Goal: Transaction & Acquisition: Purchase product/service

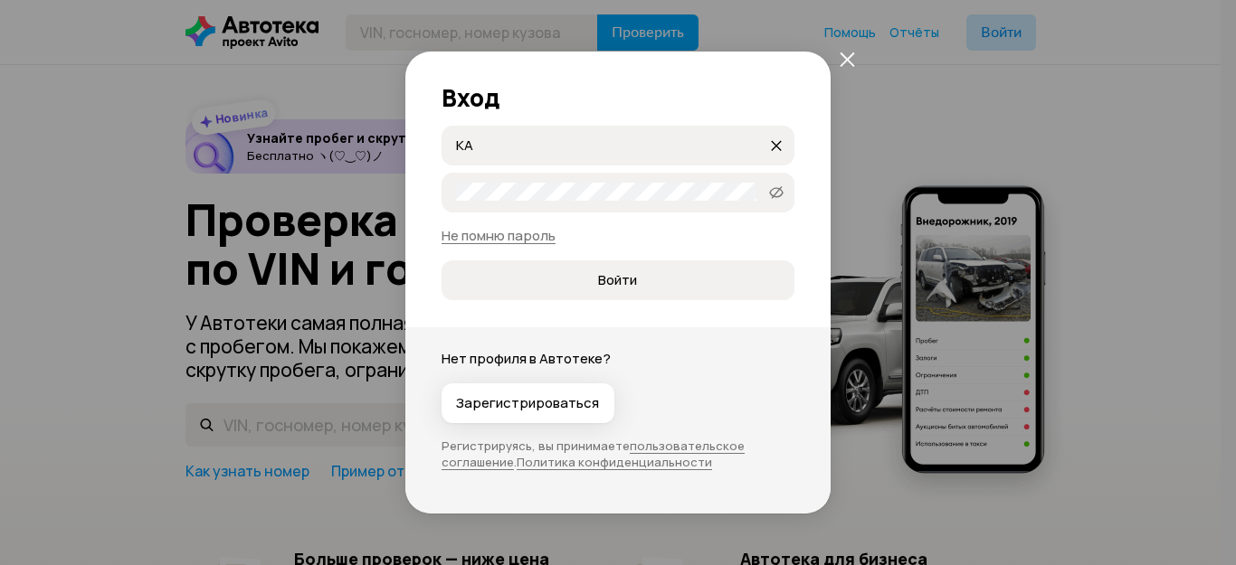
click at [579, 143] on input "KA" at bounding box center [611, 145] width 311 height 18
type input "K"
type input "[EMAIL_ADDRESS][DOMAIN_NAME]"
click at [442, 261] on button "Войти" at bounding box center [618, 281] width 353 height 40
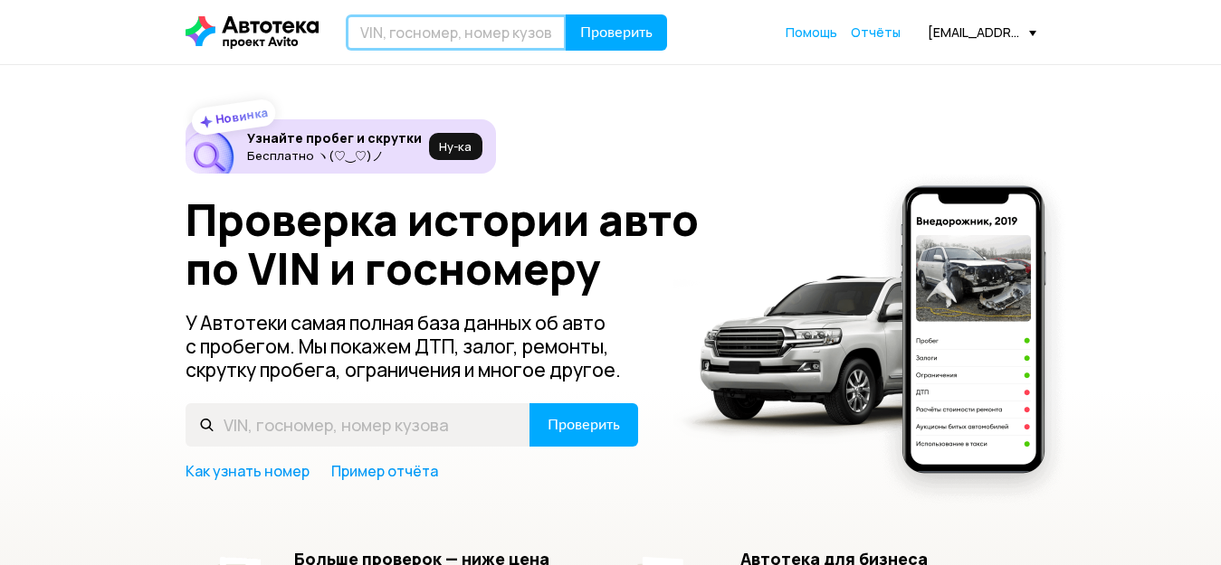
click at [390, 38] on input "text" at bounding box center [456, 32] width 221 height 36
paste input "Z94CT51DADR068508"
type input "Z94CT51DADR068508"
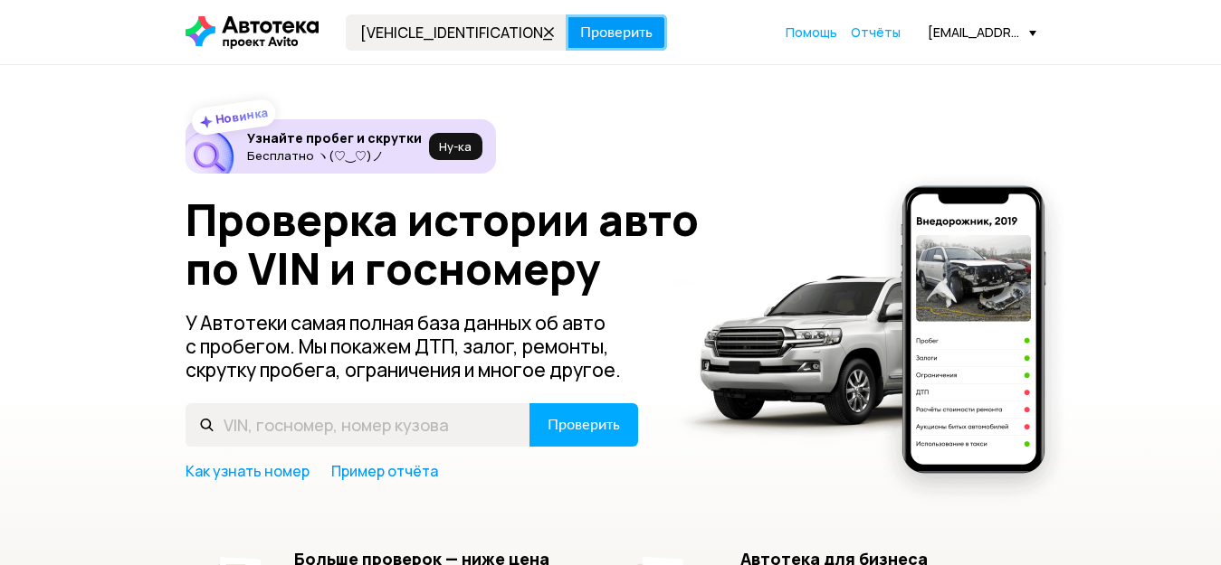
click at [616, 33] on span "Проверить" at bounding box center [616, 32] width 72 height 14
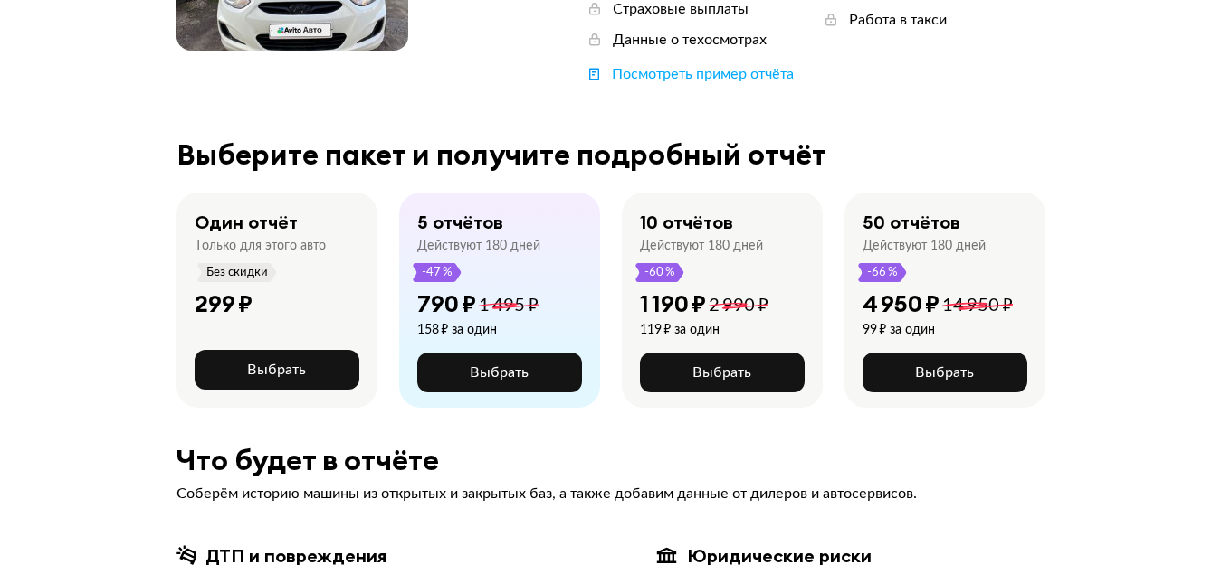
scroll to position [362, 0]
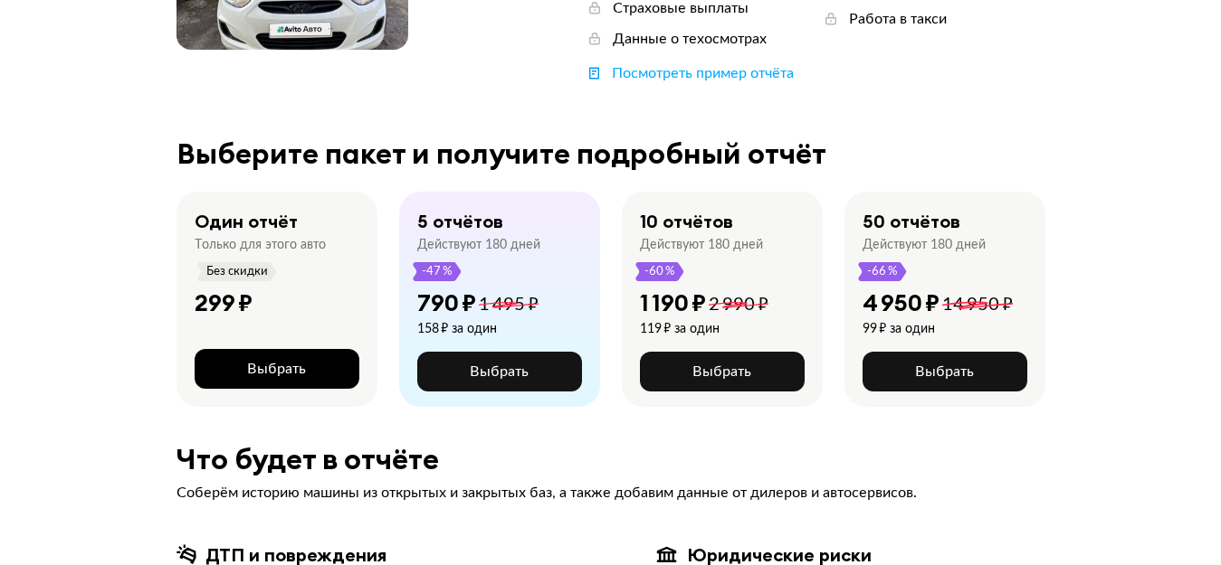
click at [252, 349] on button "Выбрать" at bounding box center [277, 369] width 165 height 40
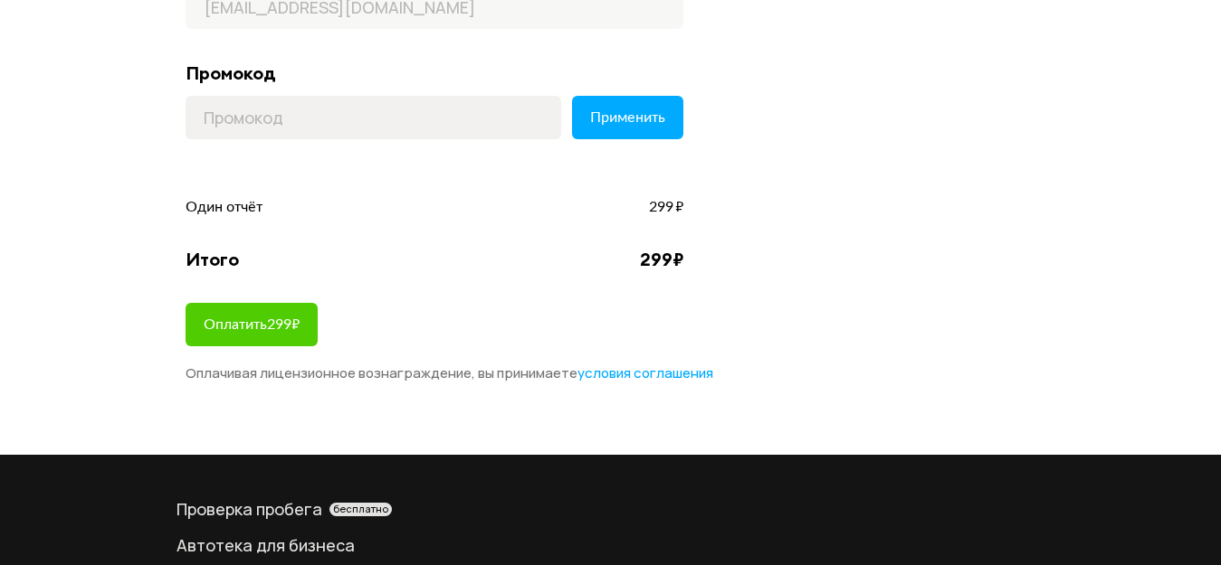
scroll to position [362, 0]
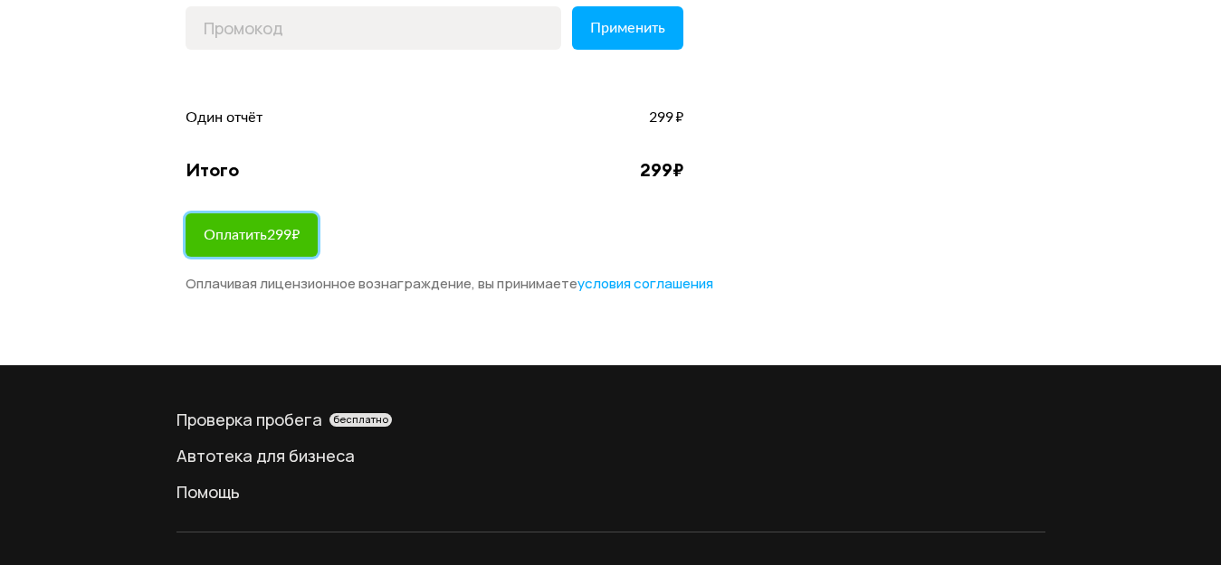
click at [251, 236] on span "Оплатить 299 ₽" at bounding box center [252, 235] width 96 height 14
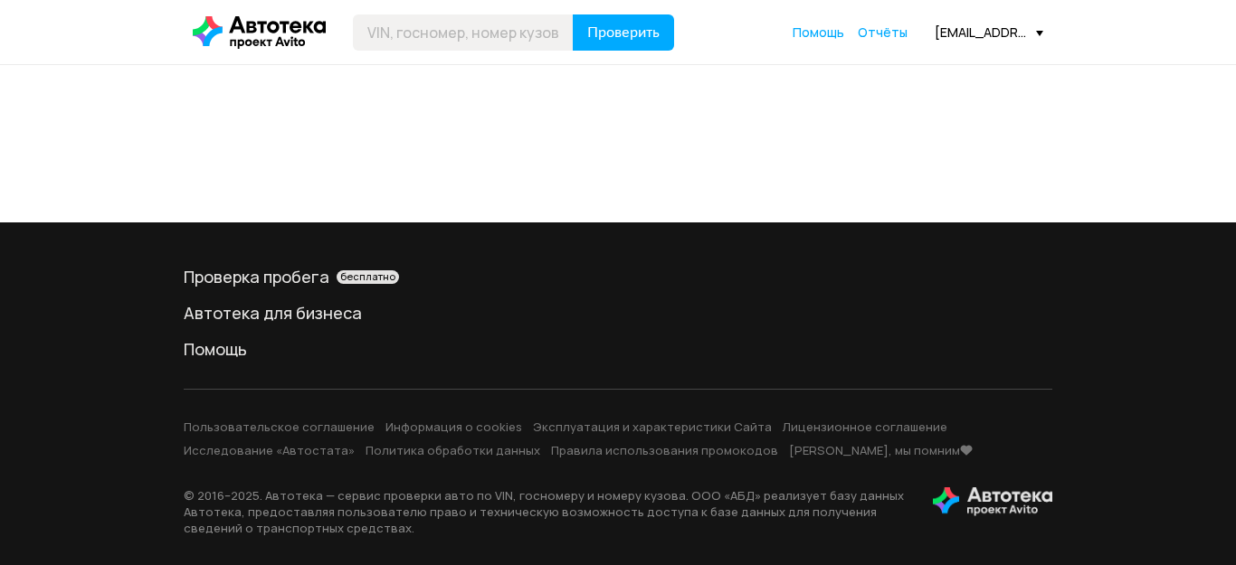
click at [404, 179] on div at bounding box center [618, 143] width 1236 height 157
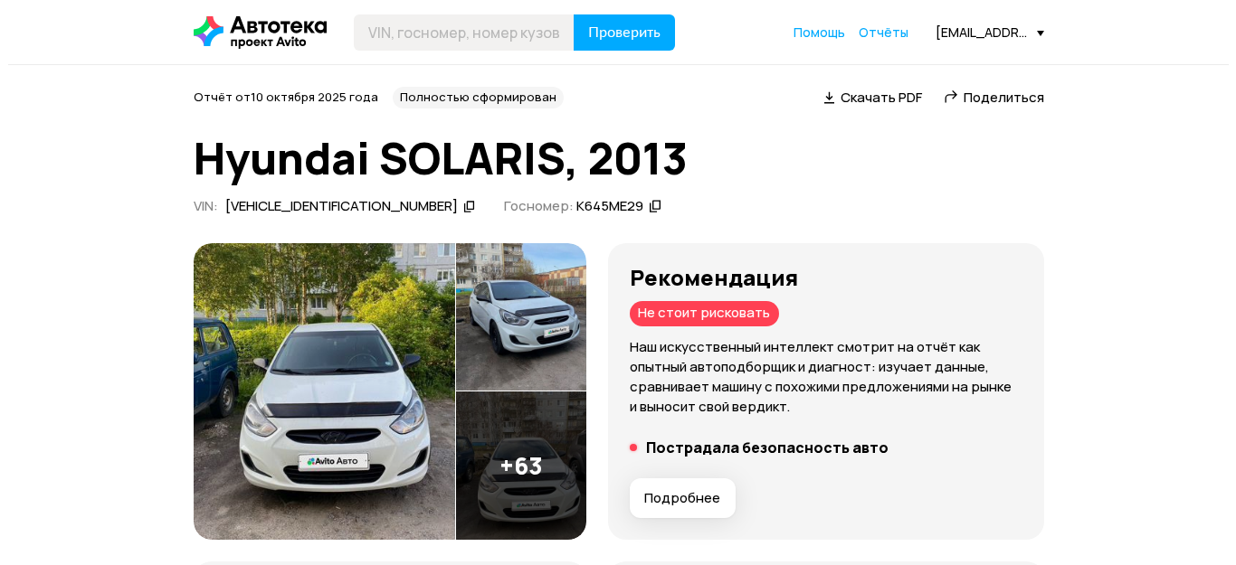
scroll to position [90, 0]
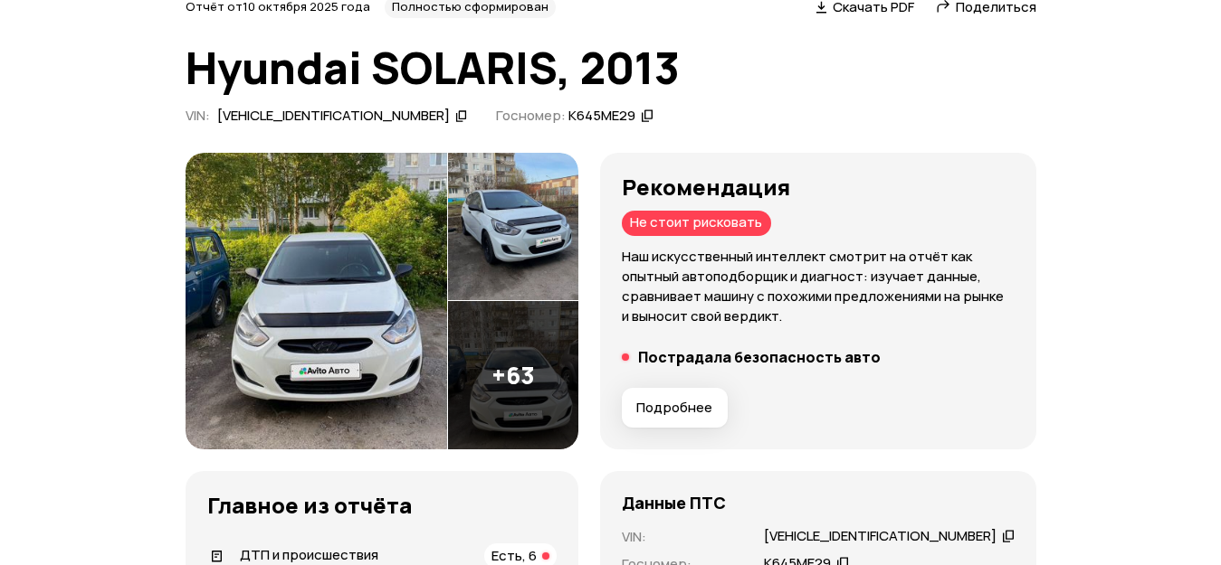
click at [340, 266] on img at bounding box center [315, 301] width 261 height 297
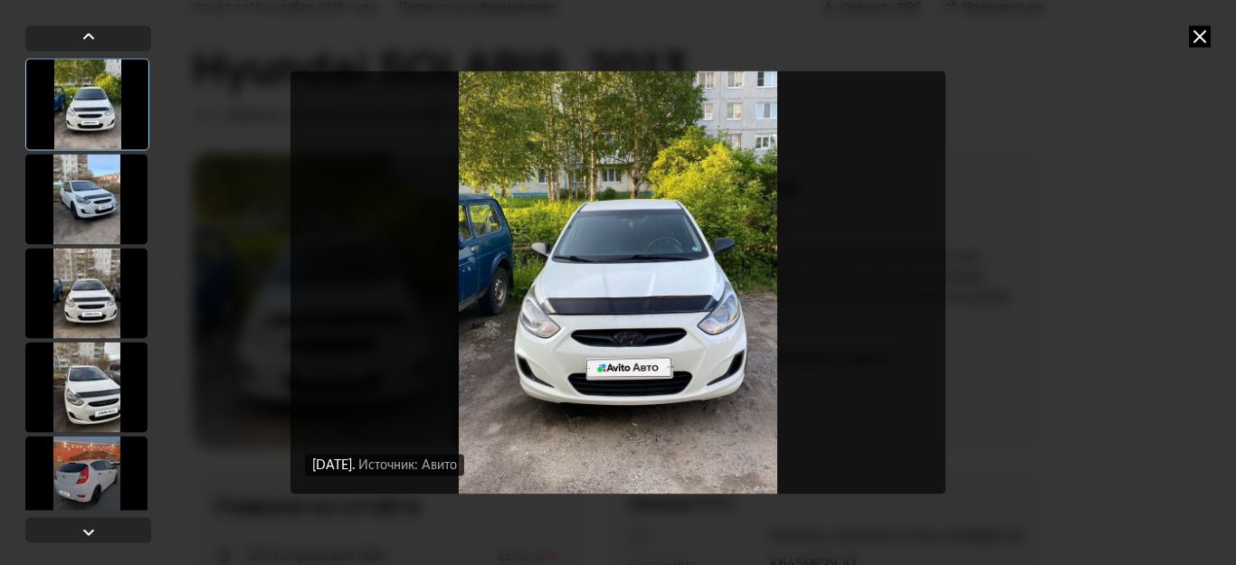
click at [79, 189] on div at bounding box center [86, 199] width 122 height 90
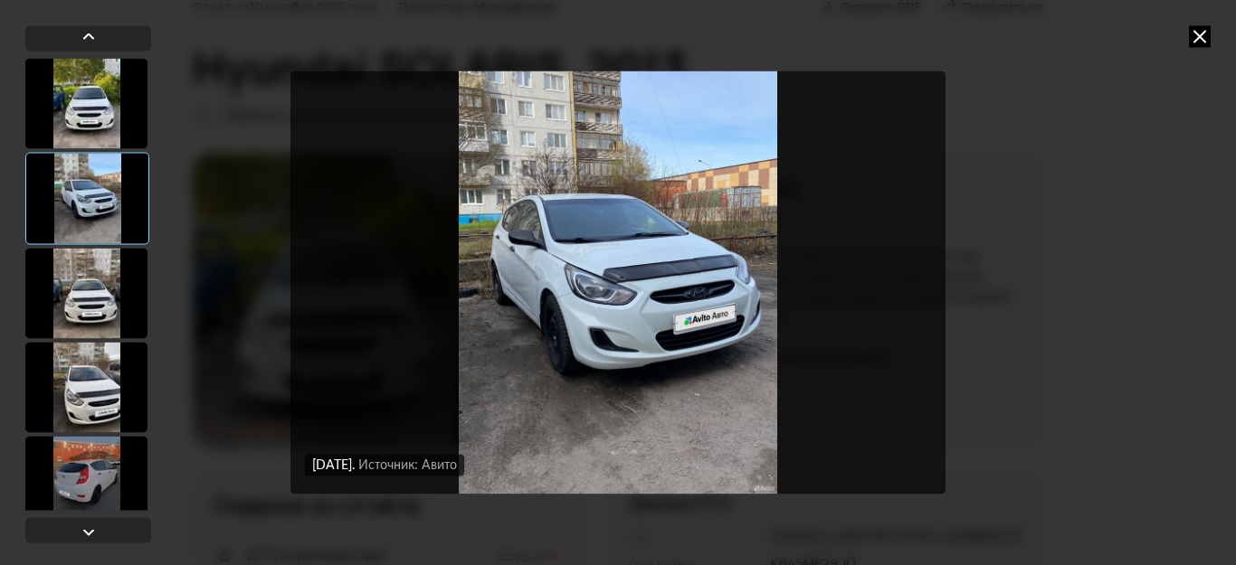
click at [75, 288] on div at bounding box center [86, 293] width 122 height 90
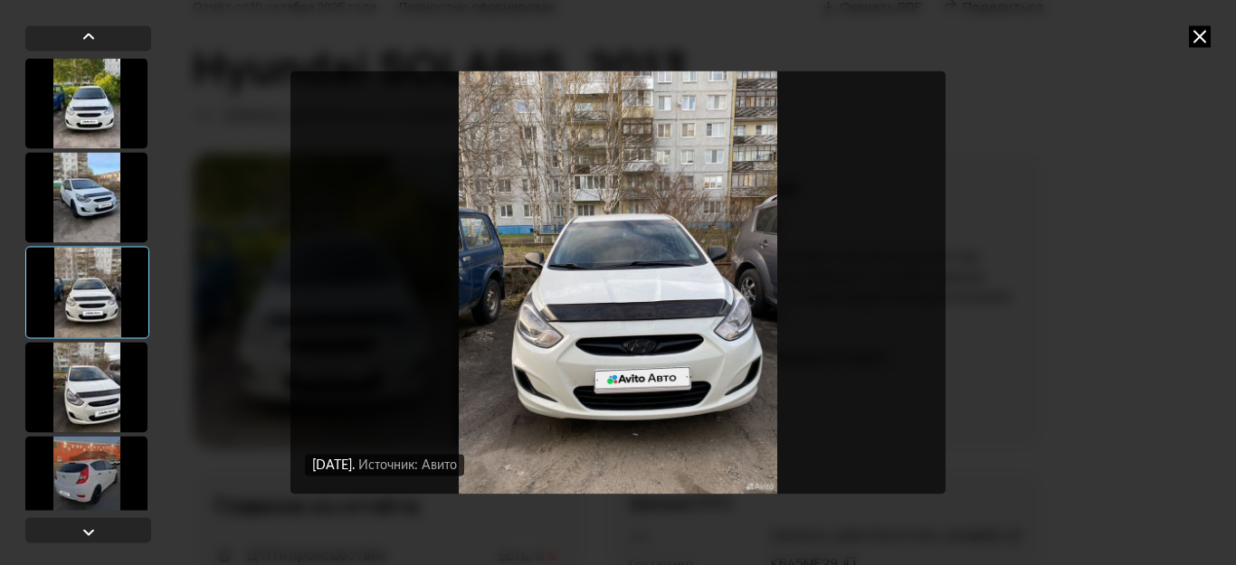
click at [77, 399] on div at bounding box center [86, 387] width 122 height 90
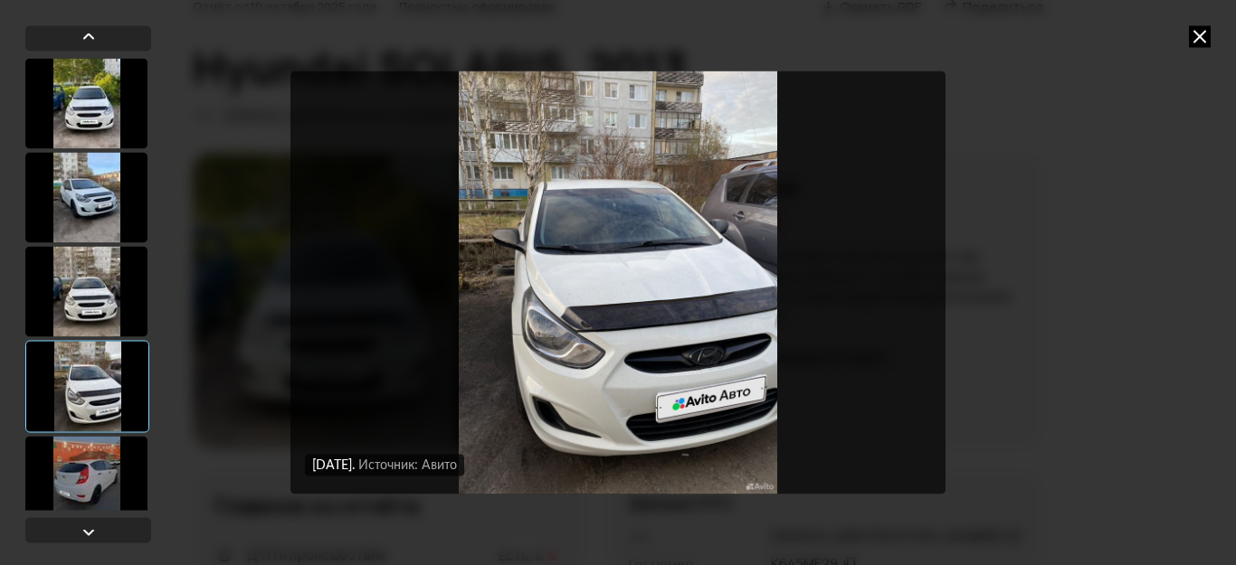
click at [93, 466] on div at bounding box center [86, 481] width 122 height 90
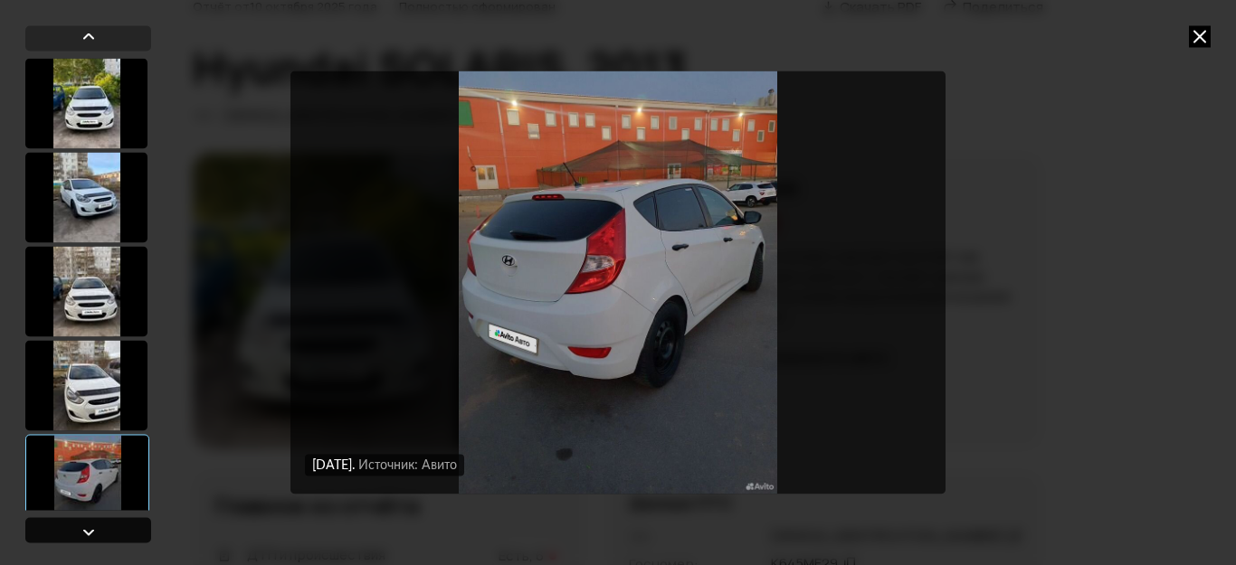
click at [79, 526] on div at bounding box center [89, 532] width 22 height 22
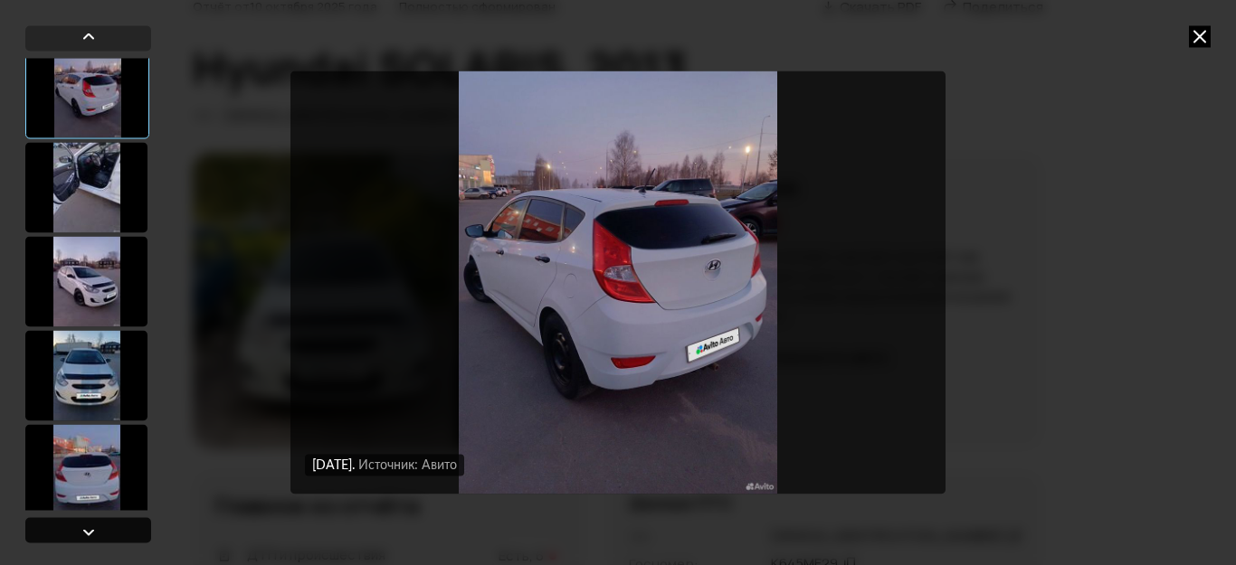
scroll to position [480, 0]
click at [79, 526] on div at bounding box center [89, 532] width 22 height 22
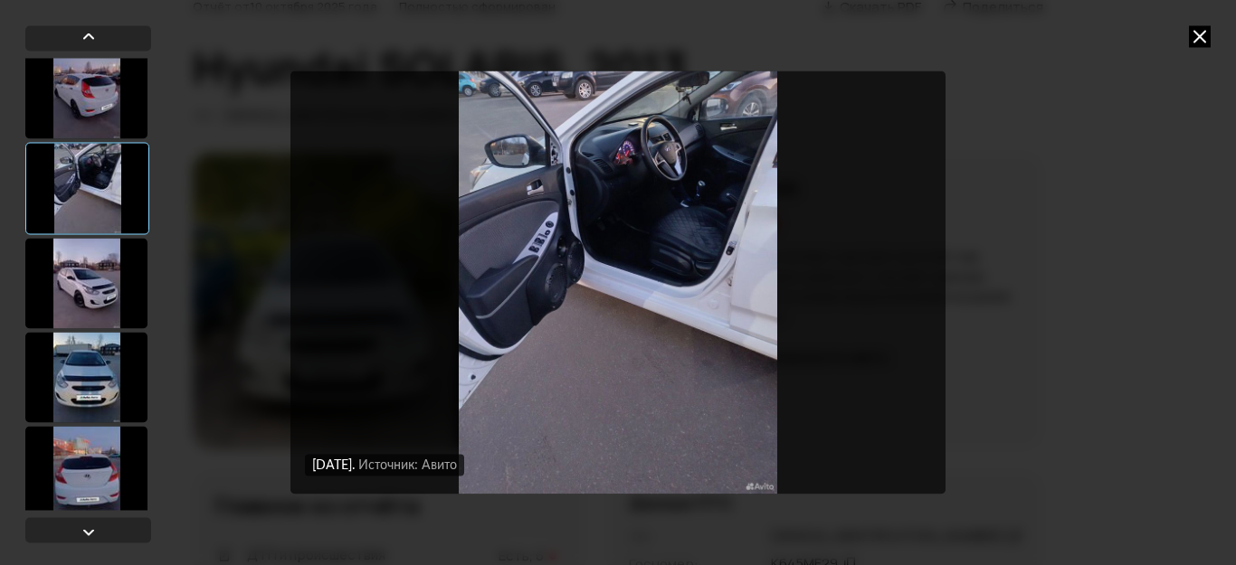
click at [651, 318] on img "Go to Slide 7" at bounding box center [617, 283] width 655 height 424
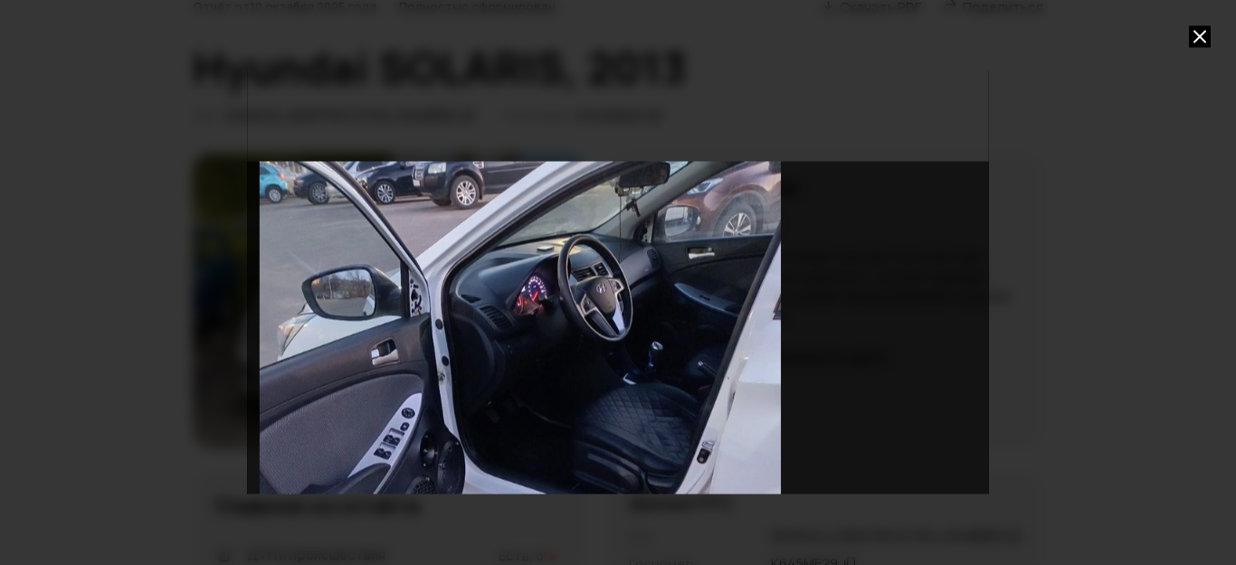
drag, startPoint x: 763, startPoint y: 201, endPoint x: 658, endPoint y: 434, distance: 255.9
click at [658, 434] on div "Go to Slide 7" at bounding box center [520, 508] width 1214 height 694
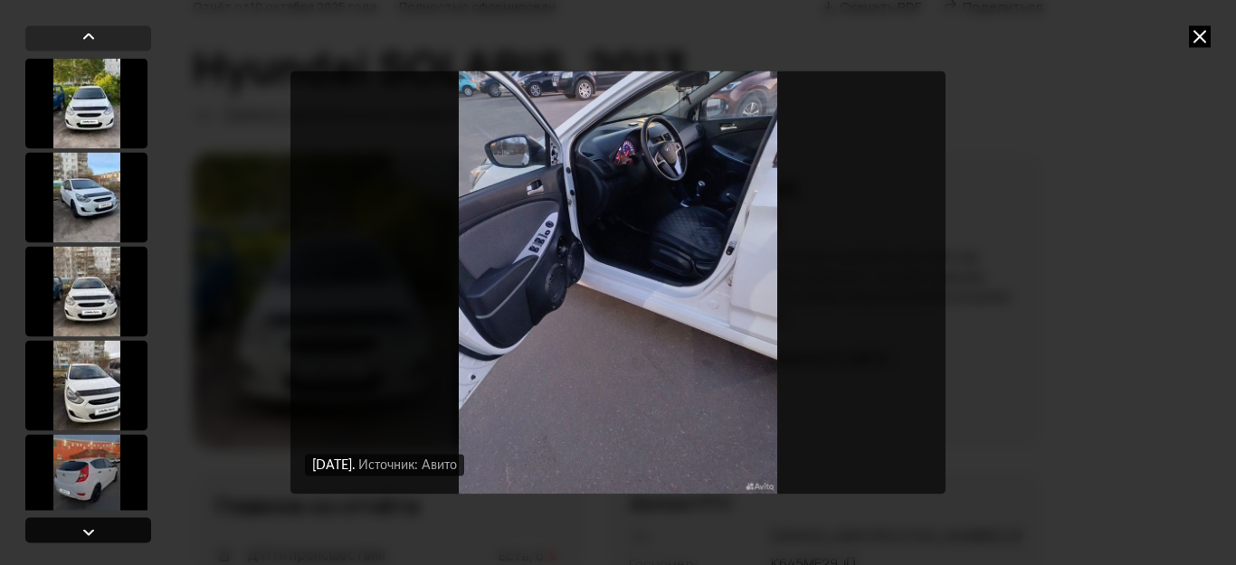
click at [78, 518] on div at bounding box center [88, 530] width 126 height 25
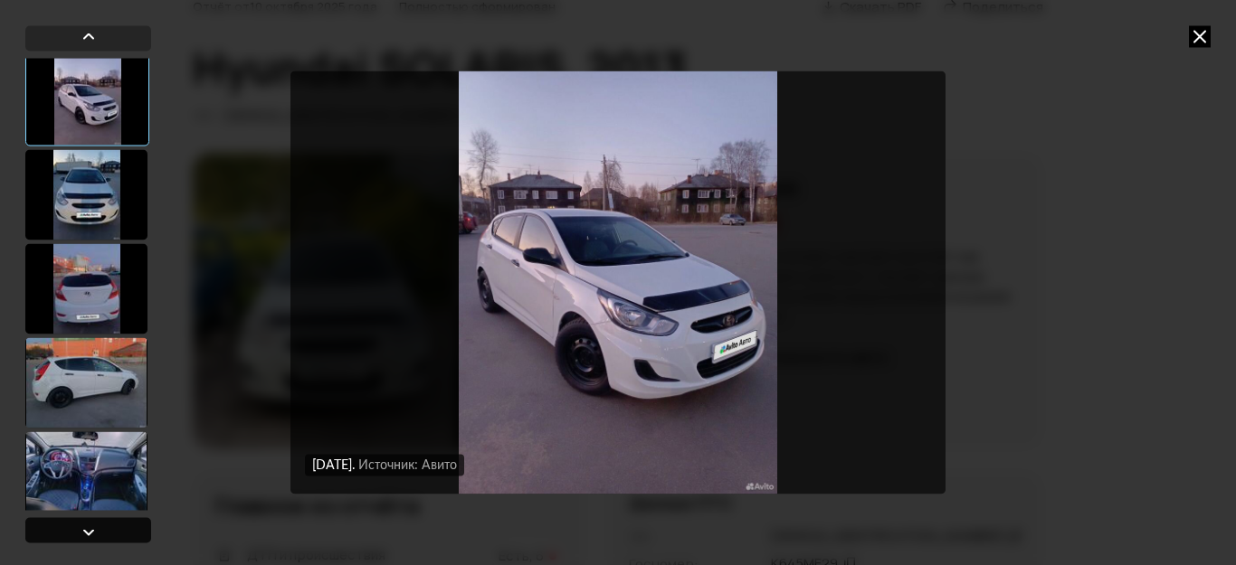
scroll to position [661, 0]
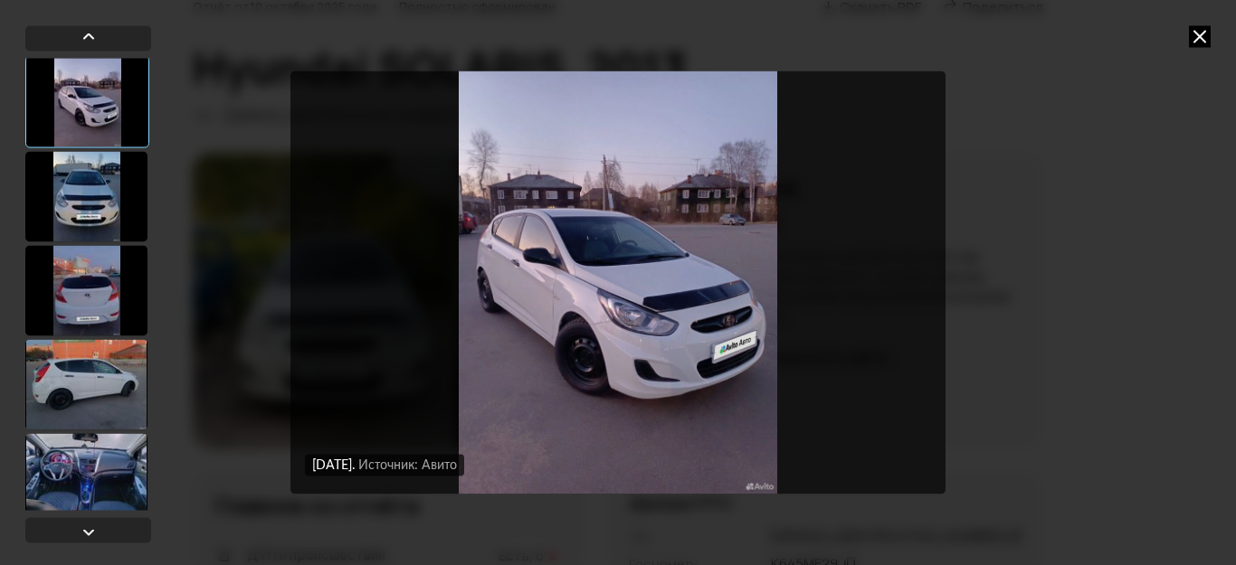
click at [88, 193] on div at bounding box center [86, 196] width 122 height 90
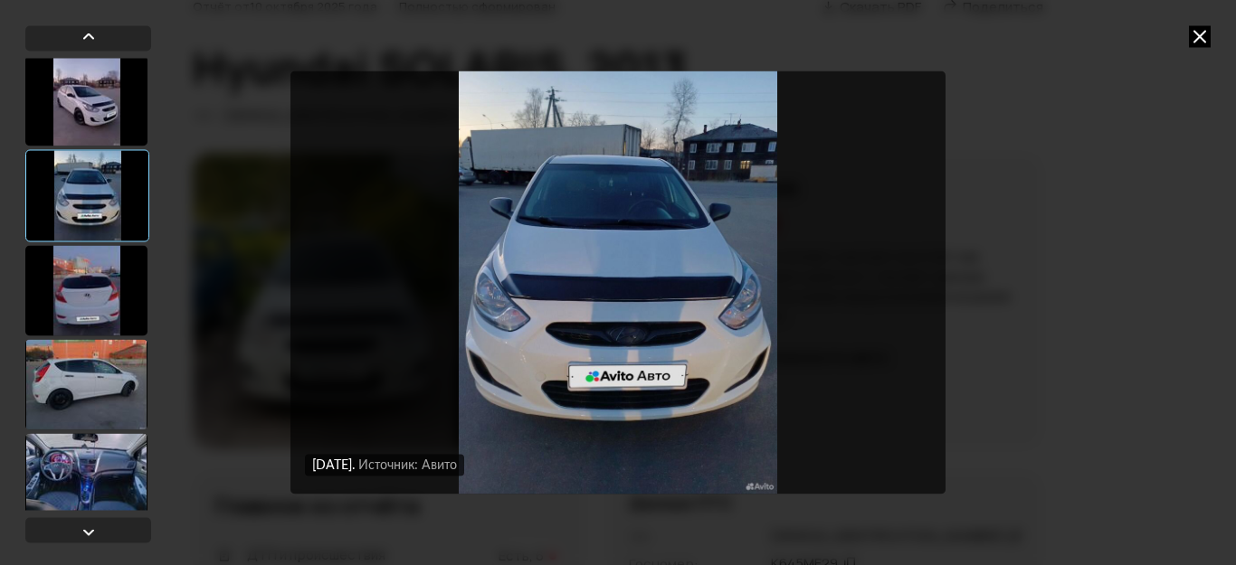
click at [74, 291] on div at bounding box center [86, 290] width 122 height 90
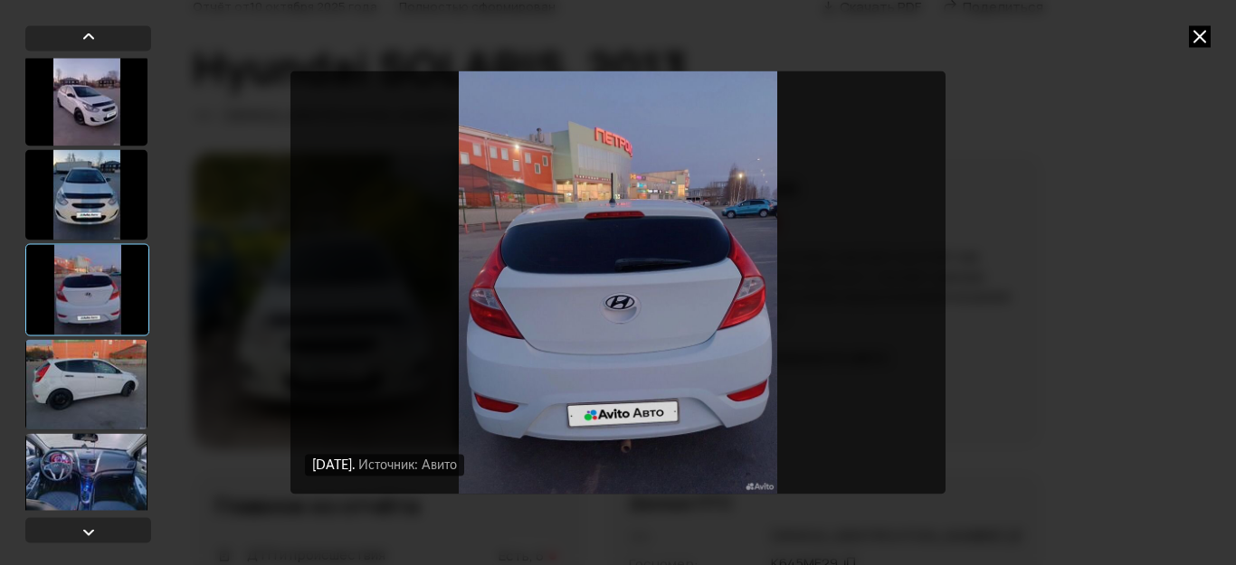
click at [65, 360] on div at bounding box center [86, 384] width 122 height 90
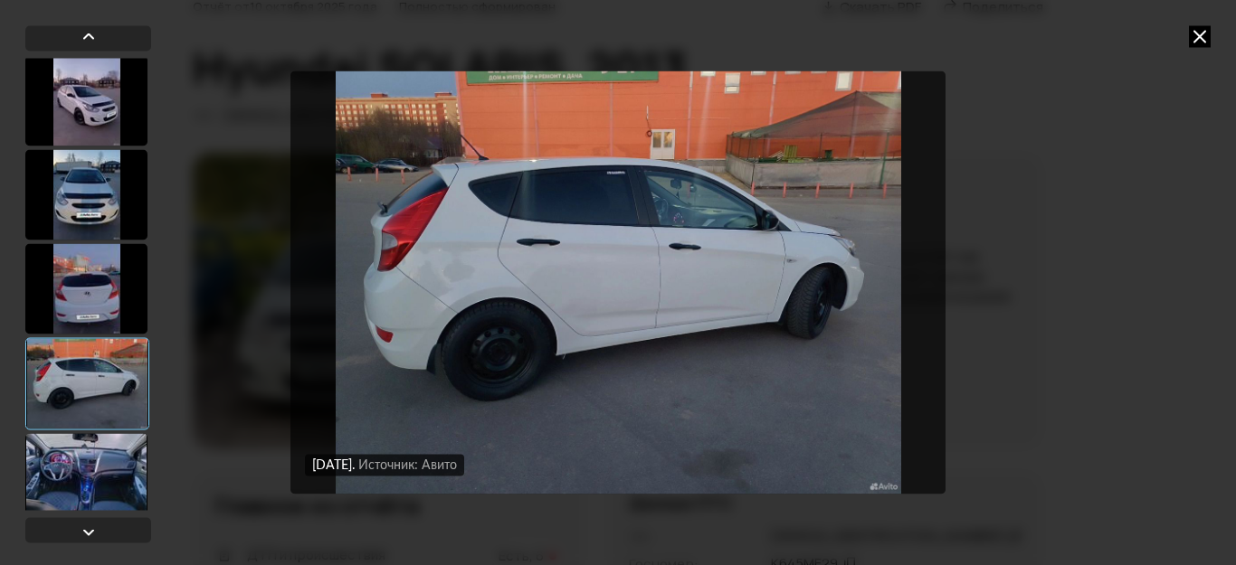
click at [80, 467] on div at bounding box center [86, 478] width 122 height 90
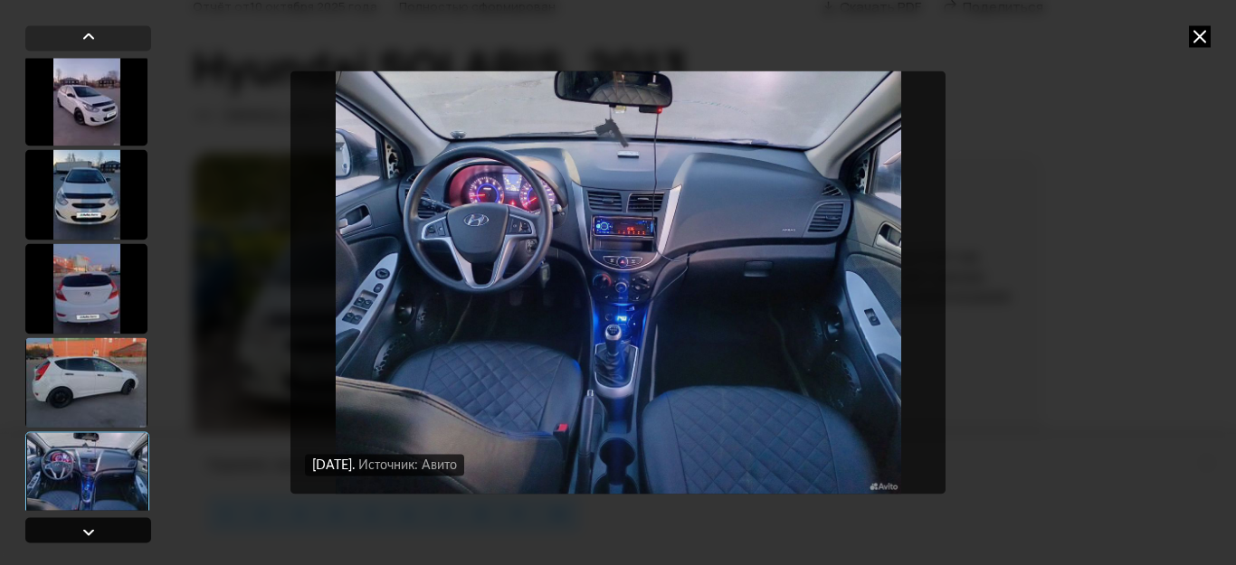
click at [83, 528] on div at bounding box center [89, 532] width 22 height 22
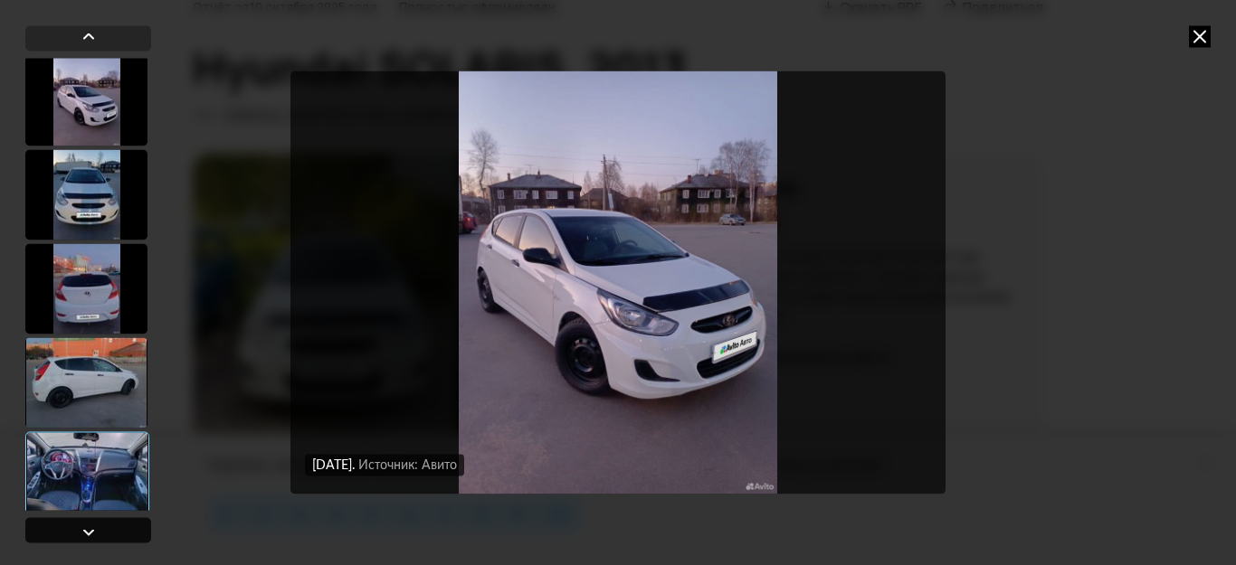
scroll to position [1116, 0]
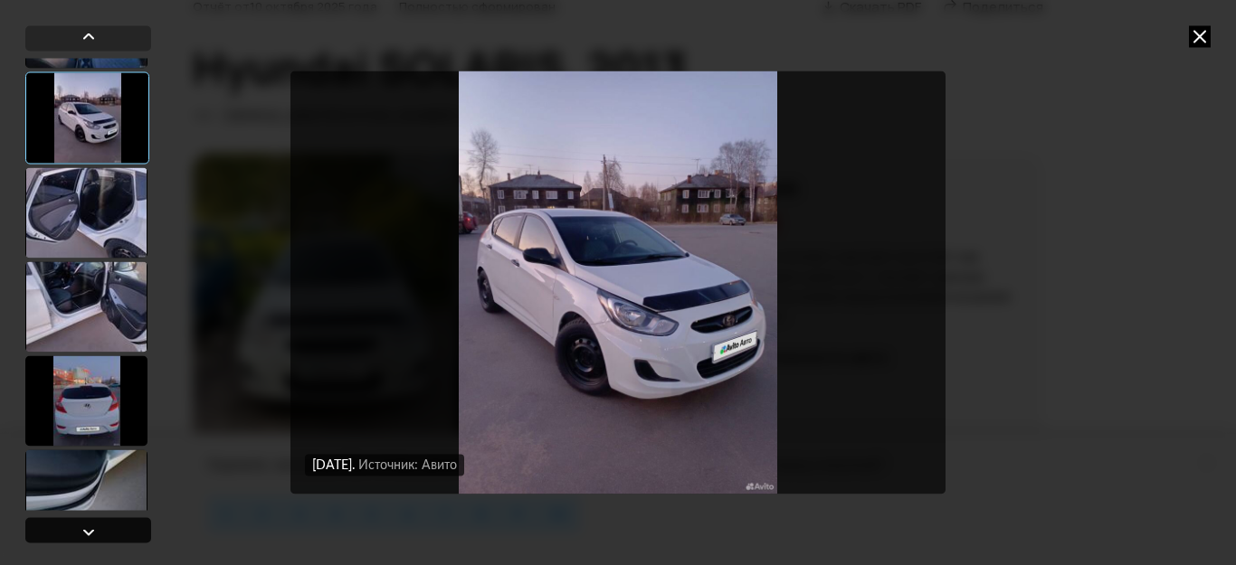
click at [83, 528] on div at bounding box center [89, 532] width 22 height 22
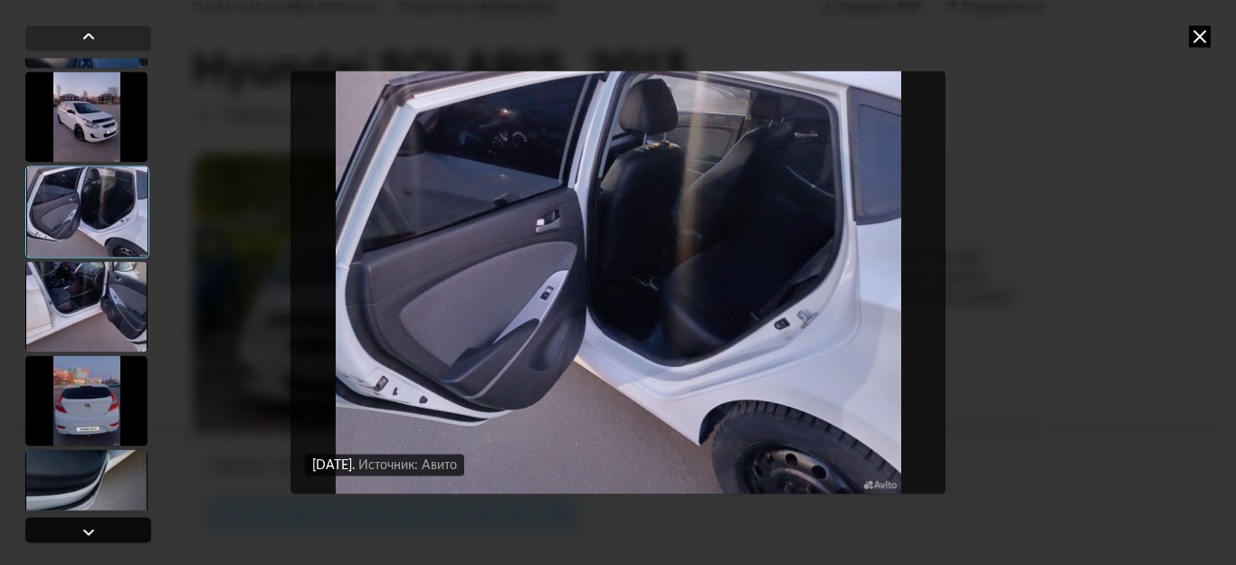
click at [83, 528] on div at bounding box center [89, 532] width 22 height 22
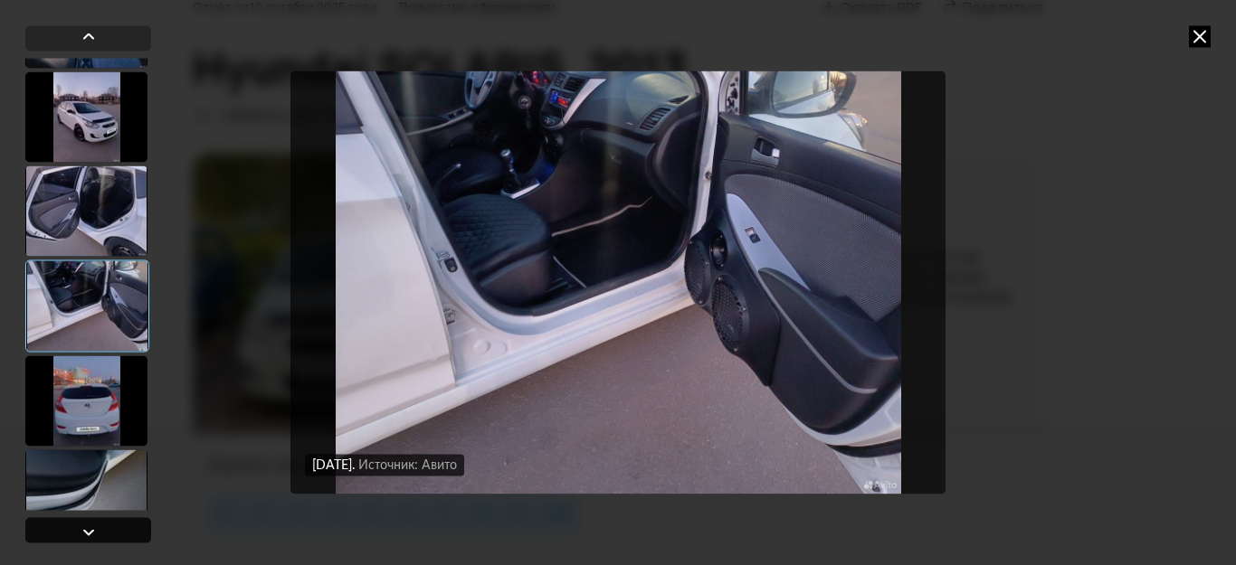
click at [83, 528] on div at bounding box center [89, 532] width 22 height 22
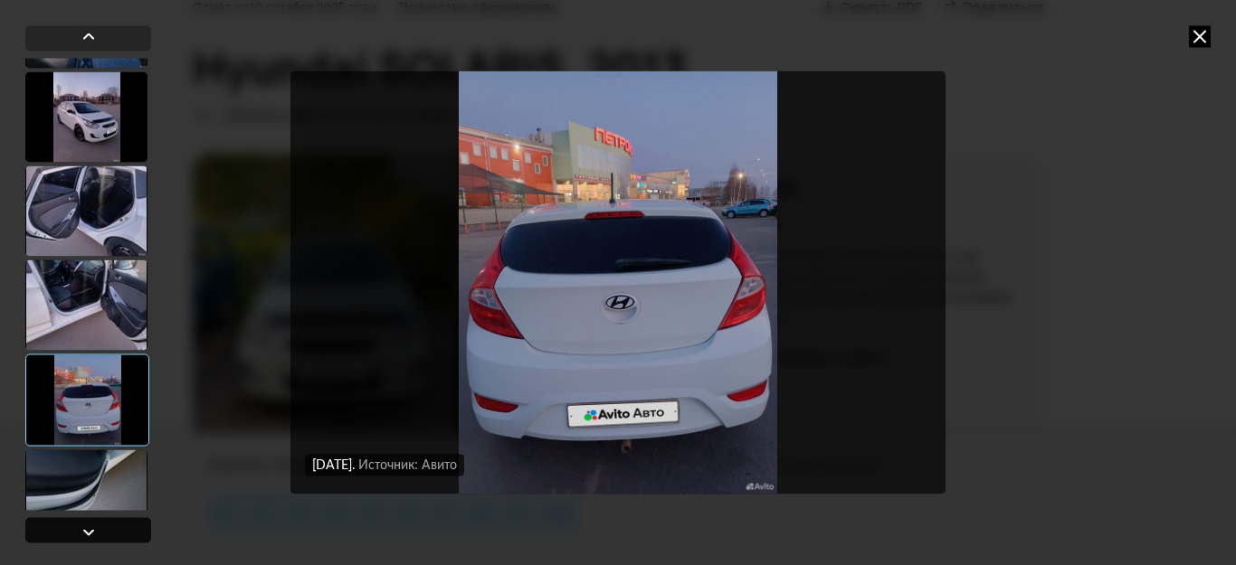
click at [83, 528] on div at bounding box center [89, 532] width 22 height 22
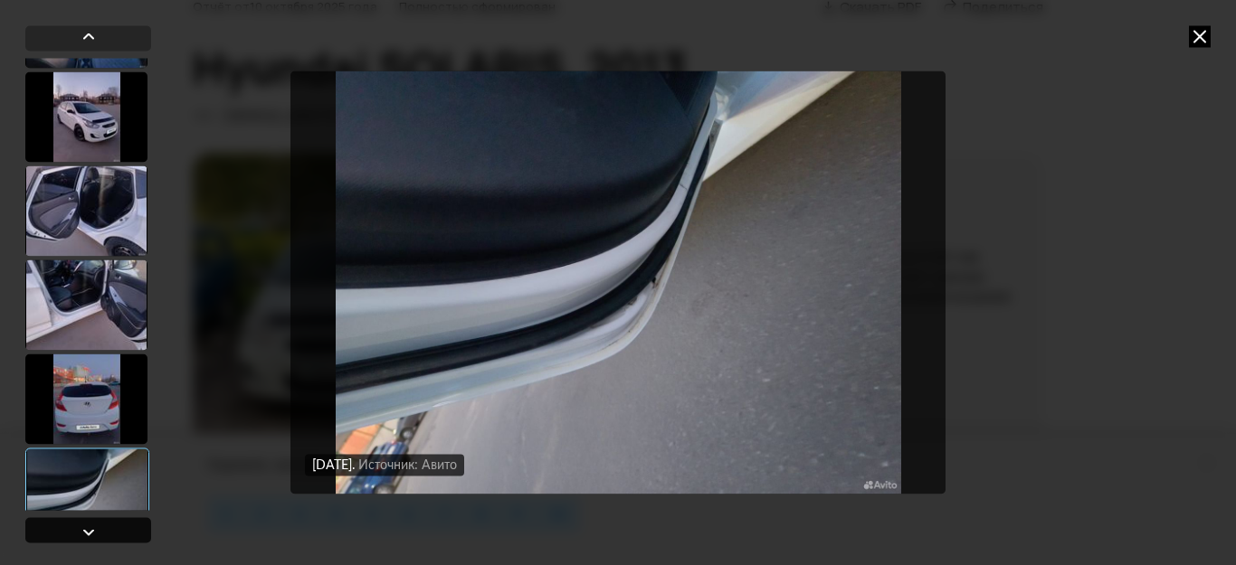
click at [83, 528] on div at bounding box center [89, 532] width 22 height 22
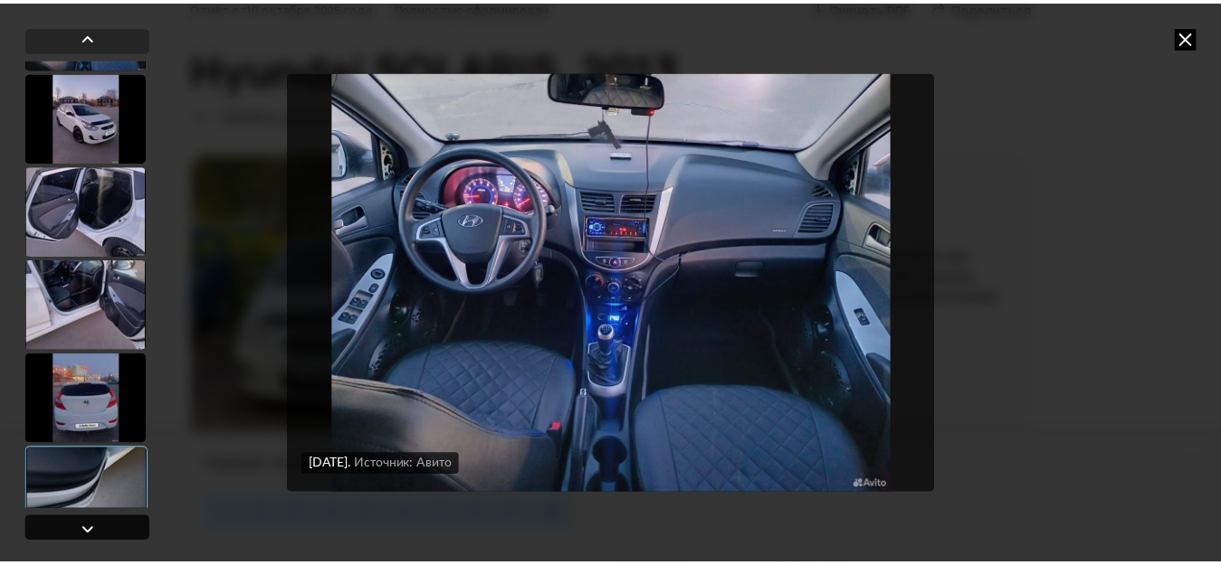
scroll to position [1568, 0]
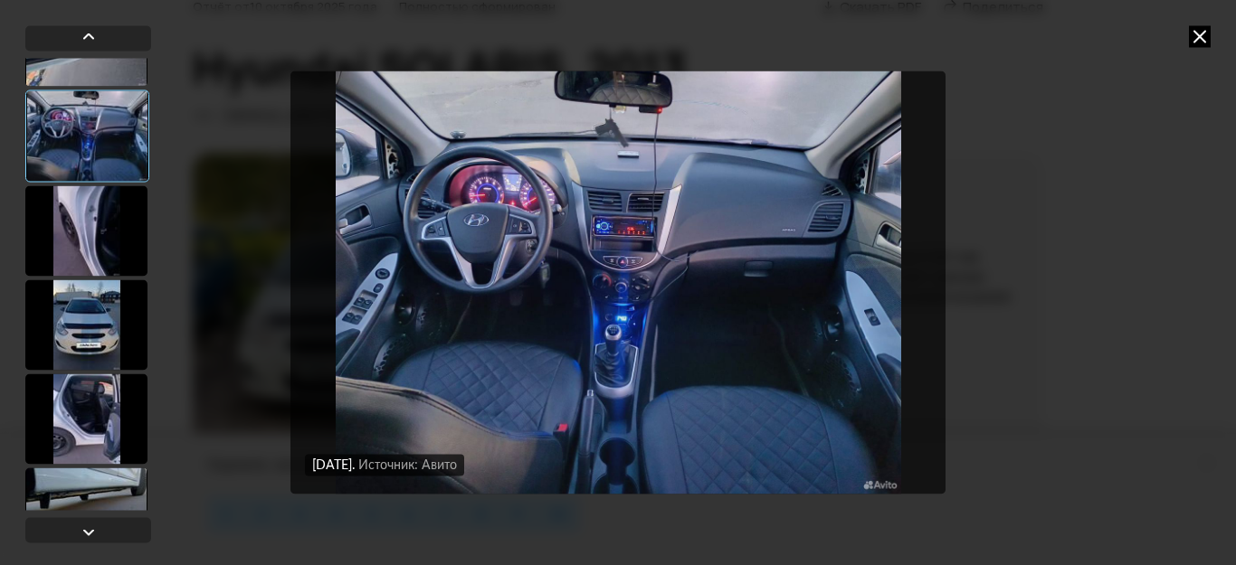
click at [651, 359] on img "Go to Slide 18" at bounding box center [617, 283] width 655 height 424
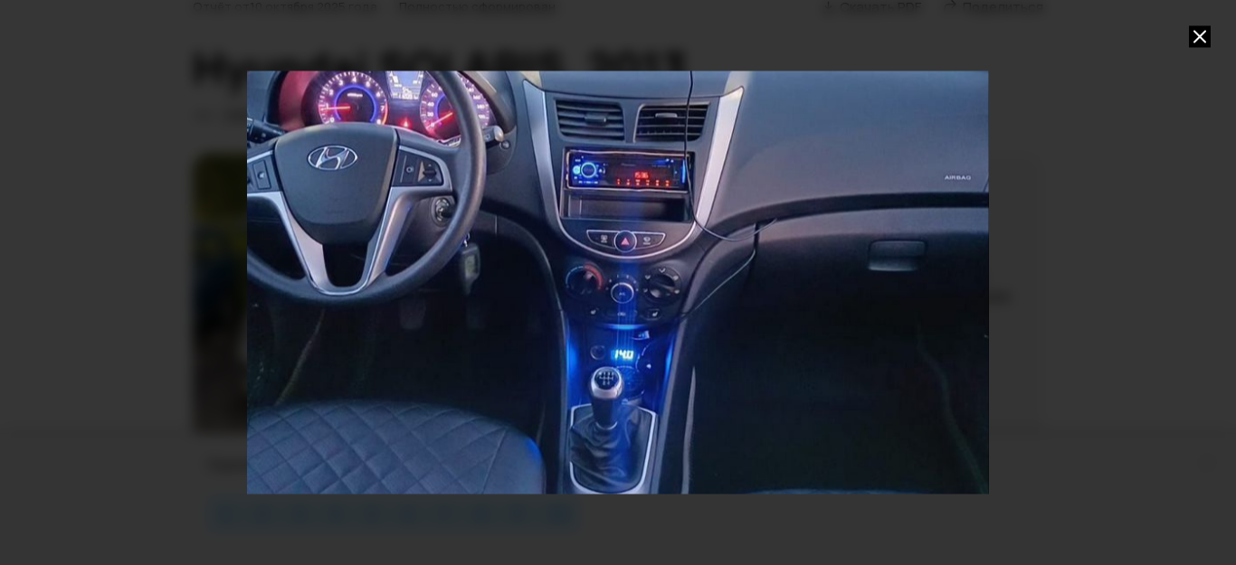
click at [1193, 41] on icon at bounding box center [1200, 36] width 22 height 22
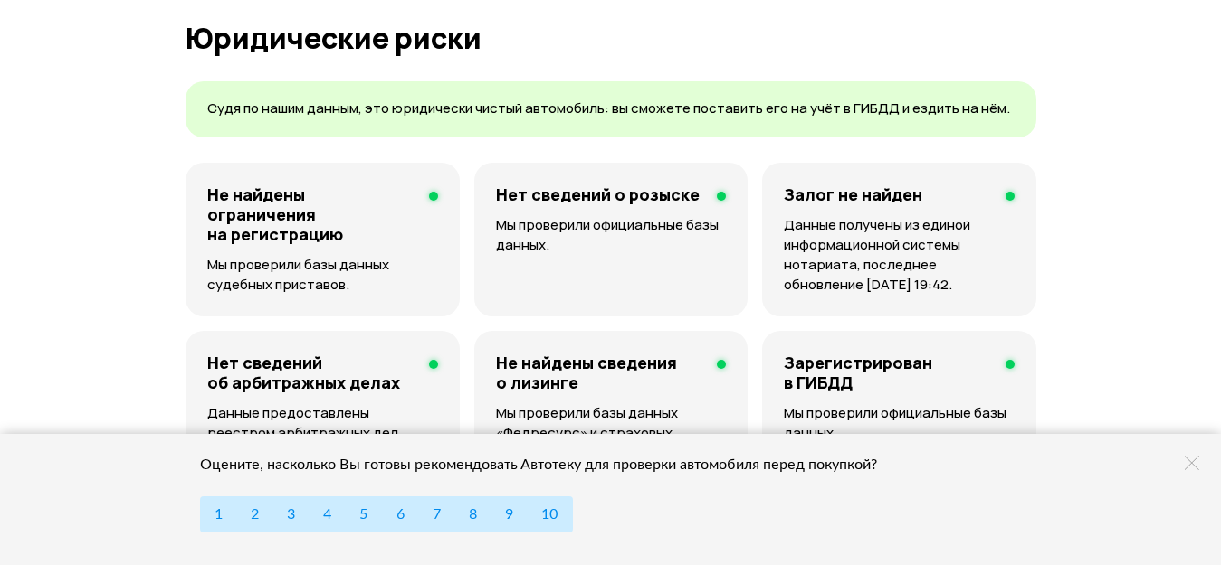
scroll to position [1176, 0]
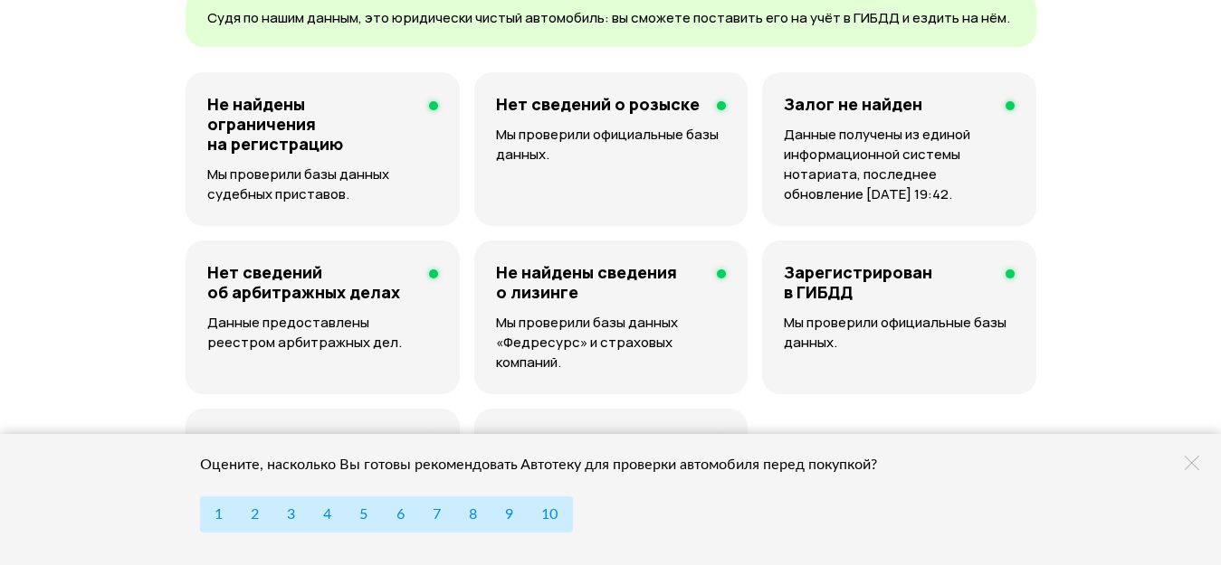
click at [1196, 460] on icon at bounding box center [1191, 463] width 14 height 14
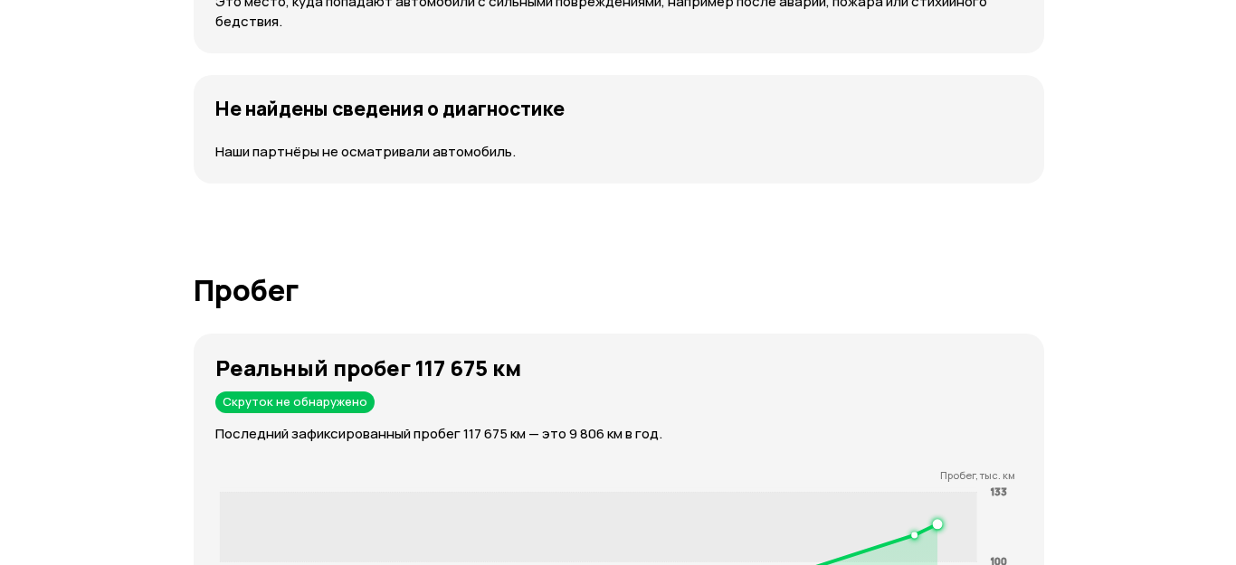
scroll to position [2714, 0]
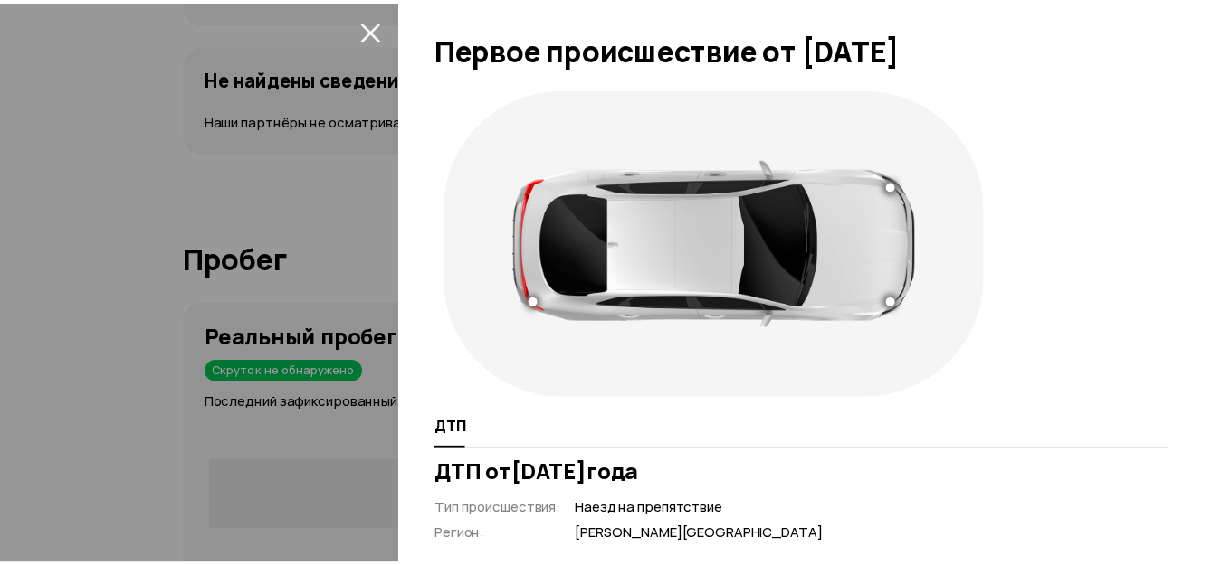
scroll to position [0, 0]
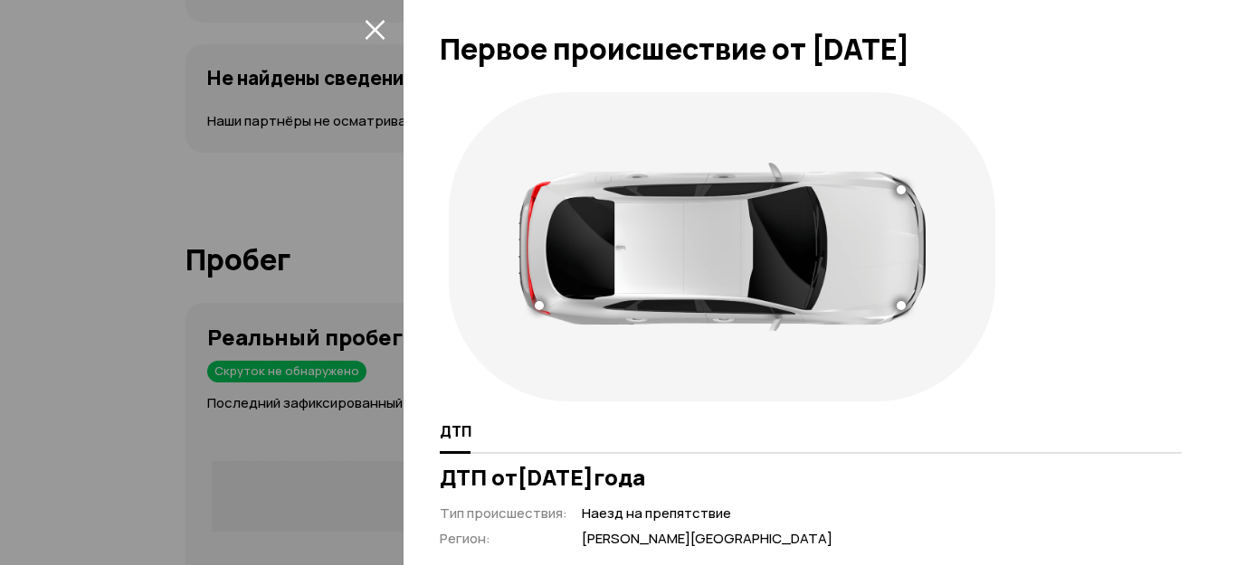
click at [374, 33] on icon "закрыть" at bounding box center [375, 29] width 21 height 21
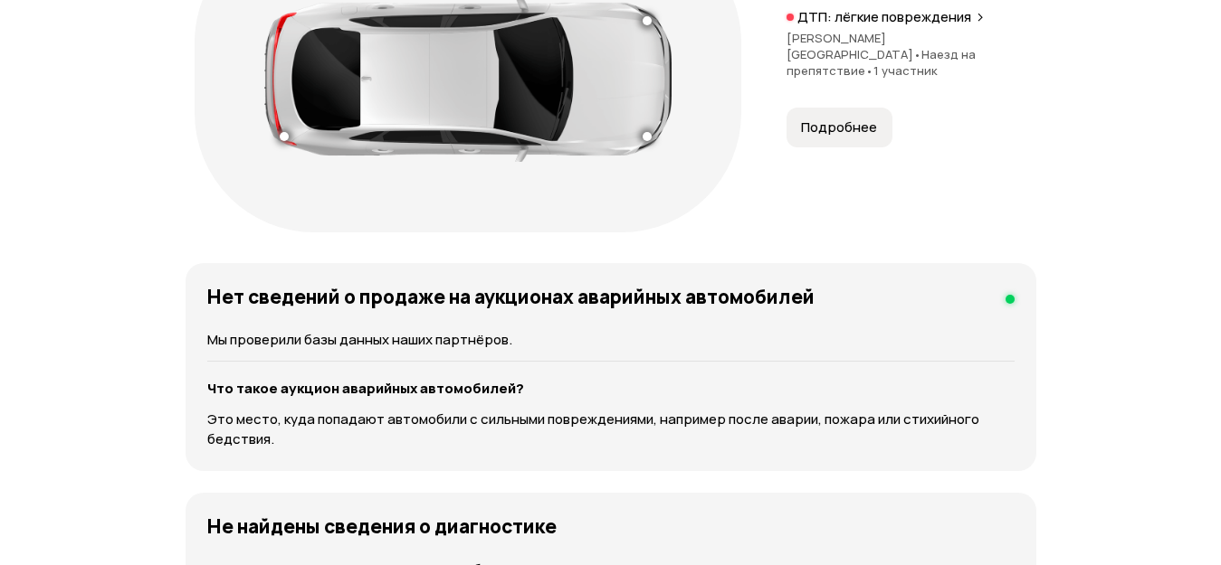
scroll to position [2262, 0]
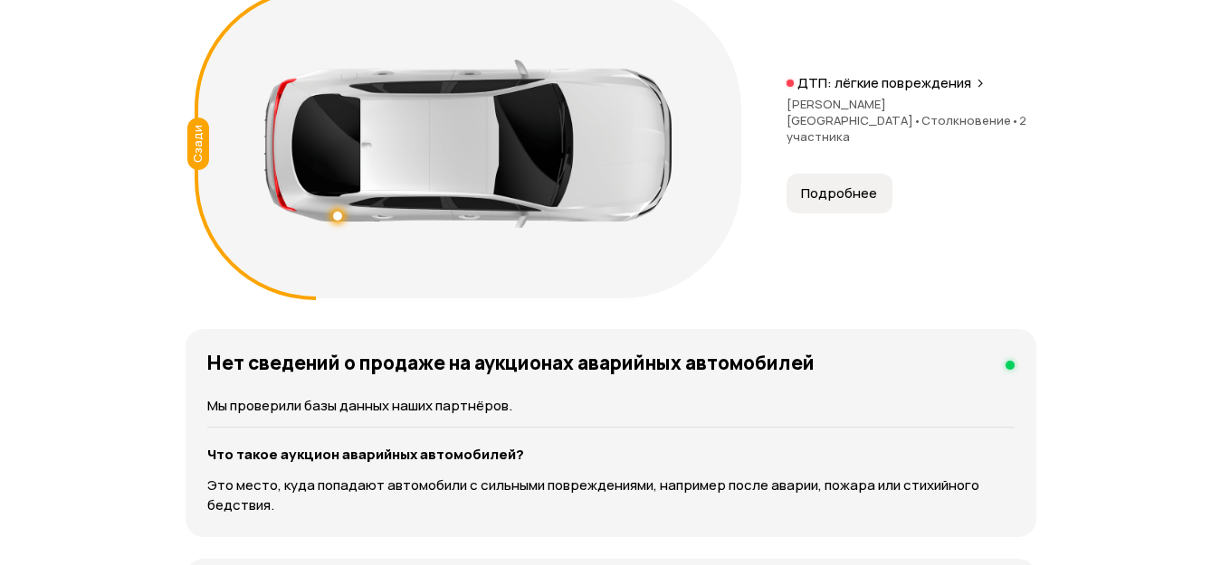
scroll to position [2171, 0]
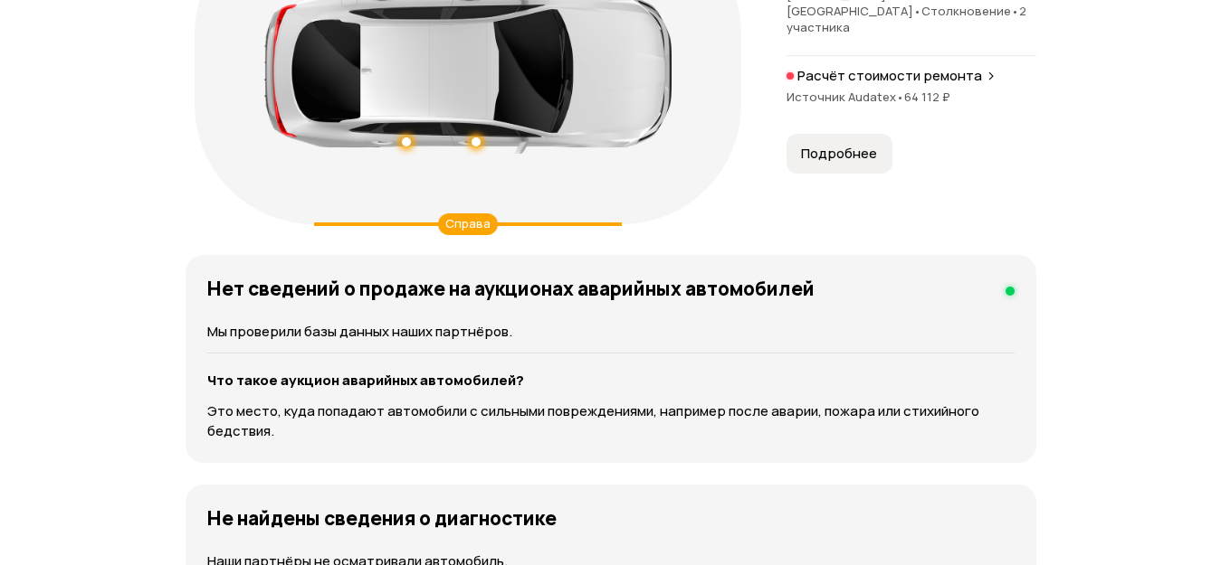
scroll to position [2262, 0]
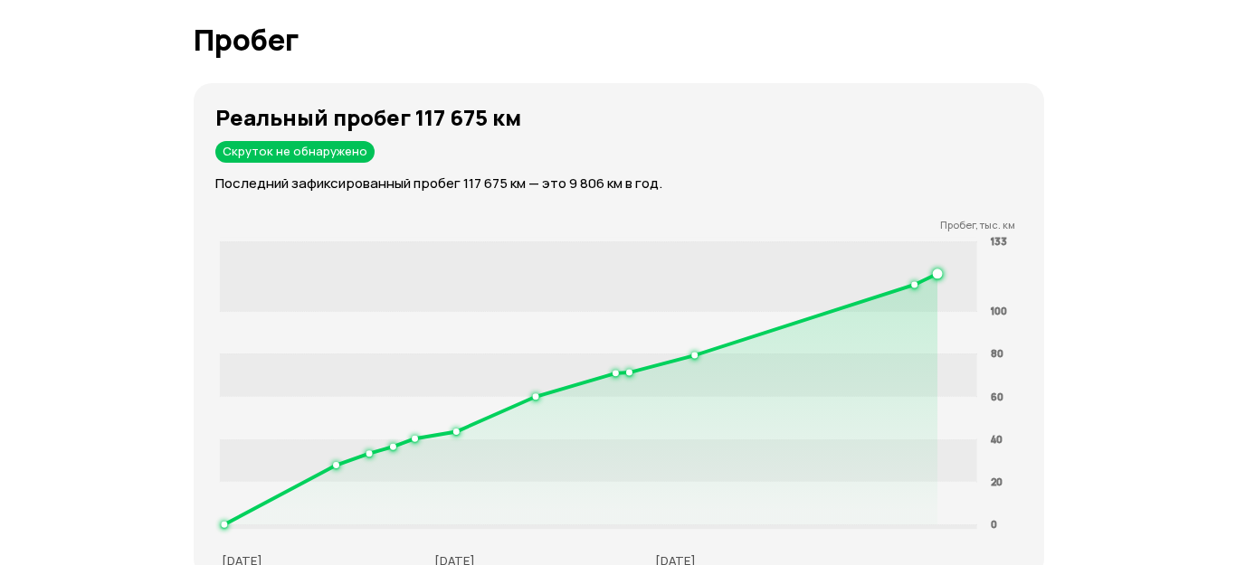
scroll to position [2986, 0]
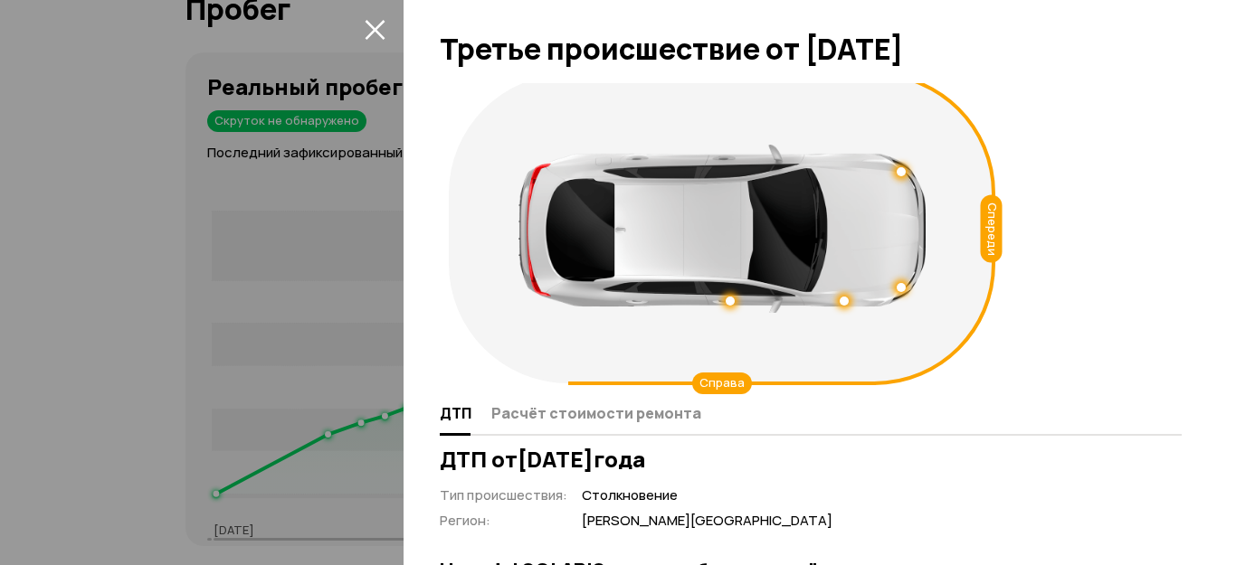
scroll to position [0, 0]
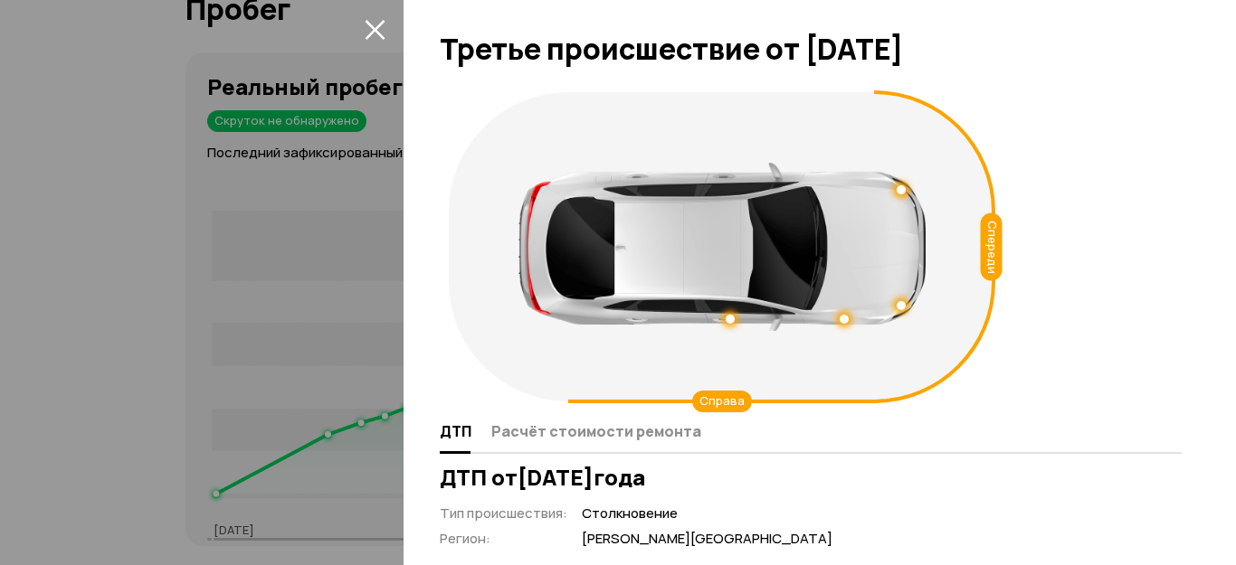
click at [752, 391] on div "Справа" at bounding box center [722, 402] width 60 height 22
click at [584, 256] on div at bounding box center [721, 247] width 407 height 168
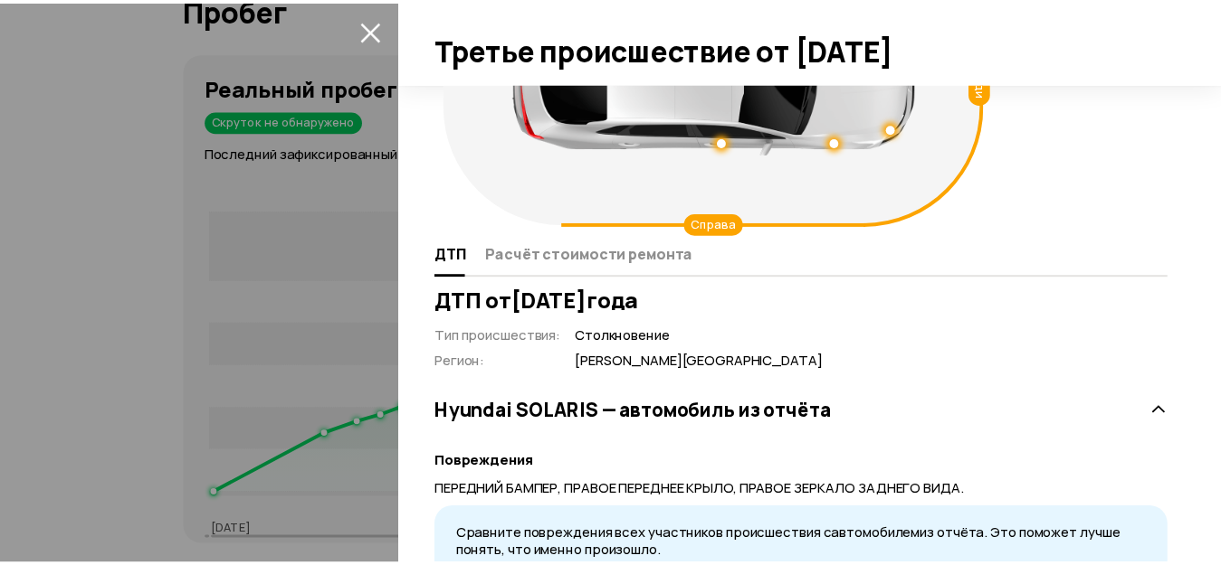
scroll to position [181, 0]
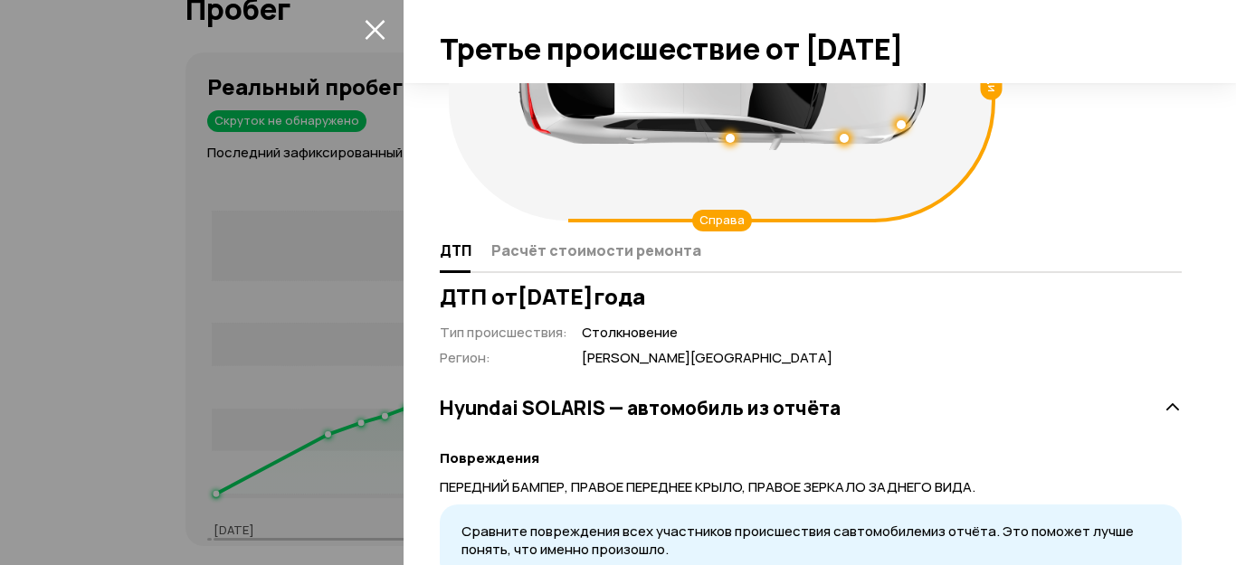
click at [374, 30] on icon "закрыть" at bounding box center [375, 30] width 20 height 20
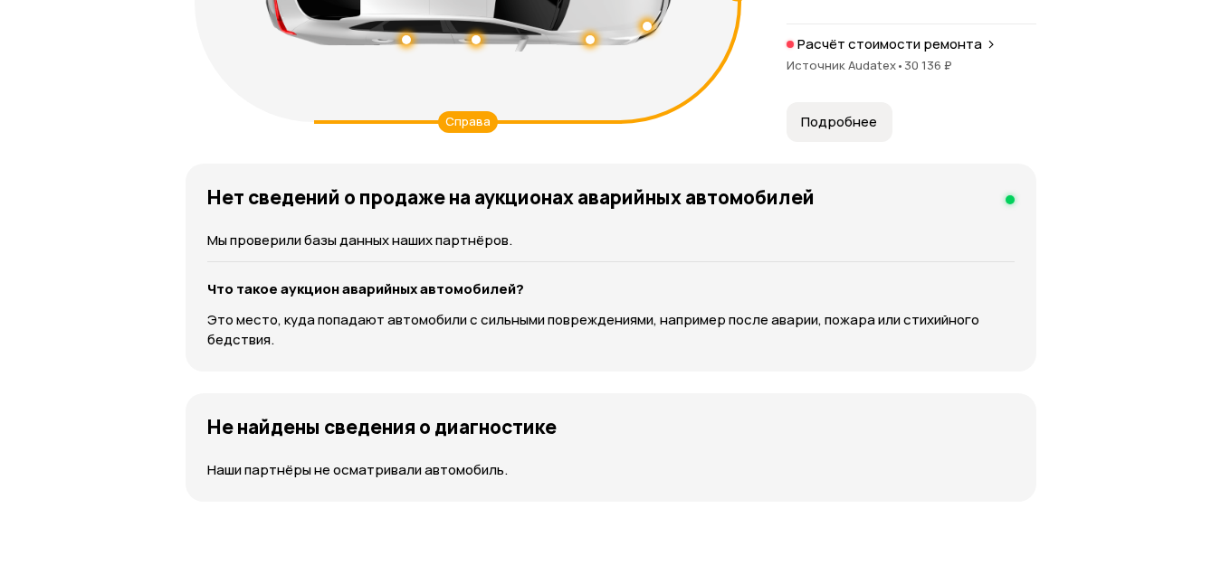
scroll to position [2352, 0]
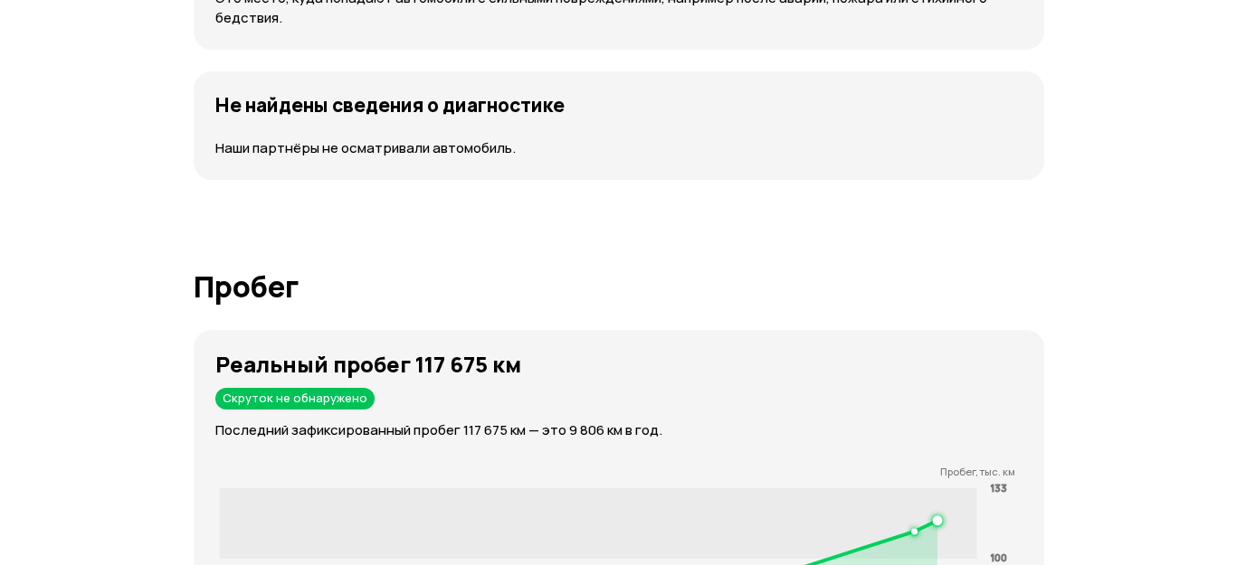
scroll to position [2714, 0]
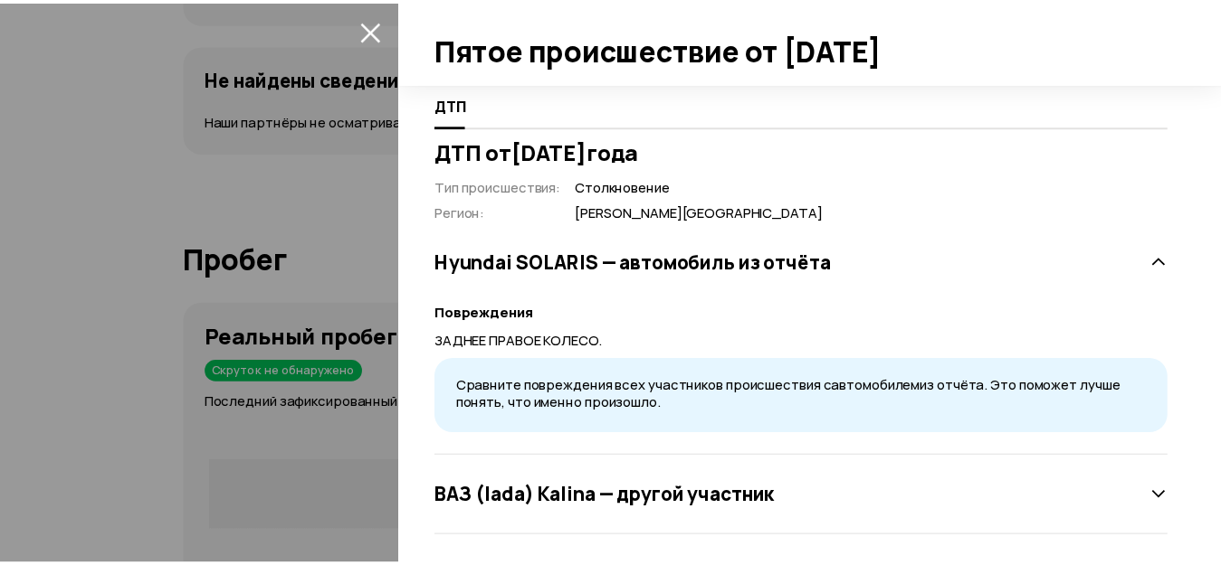
scroll to position [417, 0]
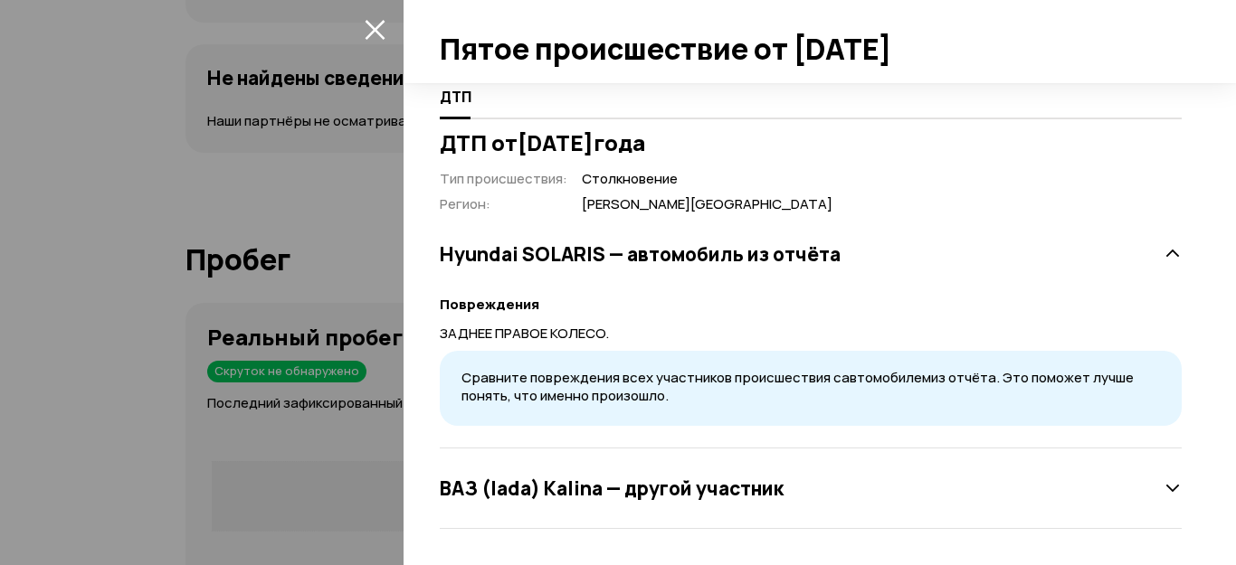
click at [379, 30] on icon "закрыть" at bounding box center [375, 29] width 21 height 21
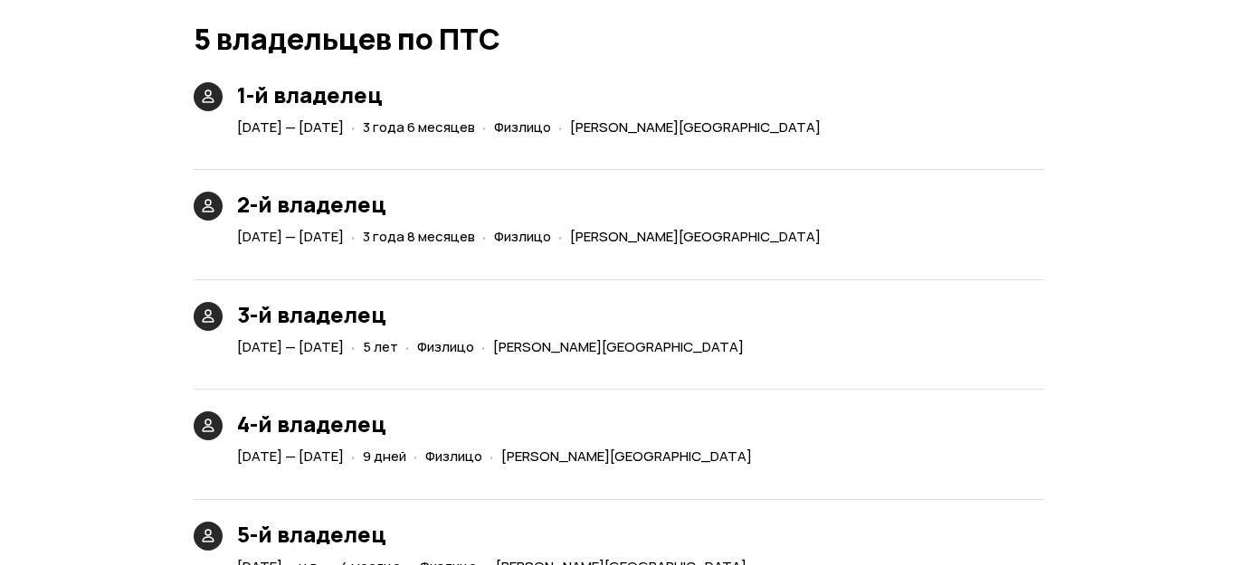
scroll to position [4343, 0]
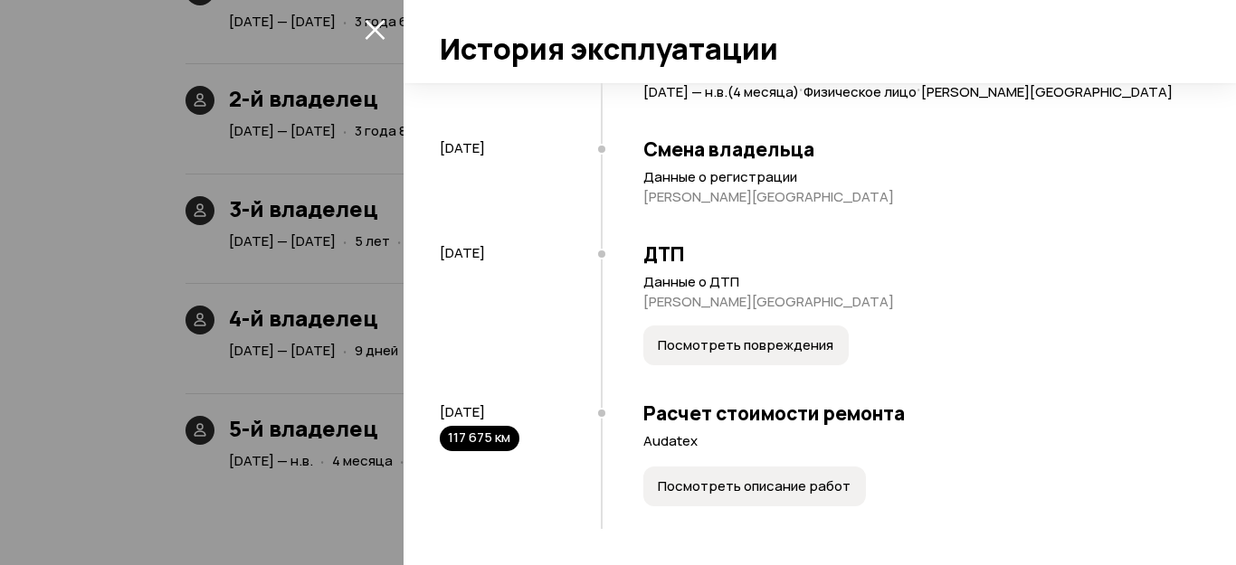
scroll to position [5951, 0]
click at [658, 337] on span "Посмотреть повреждения" at bounding box center [746, 346] width 176 height 18
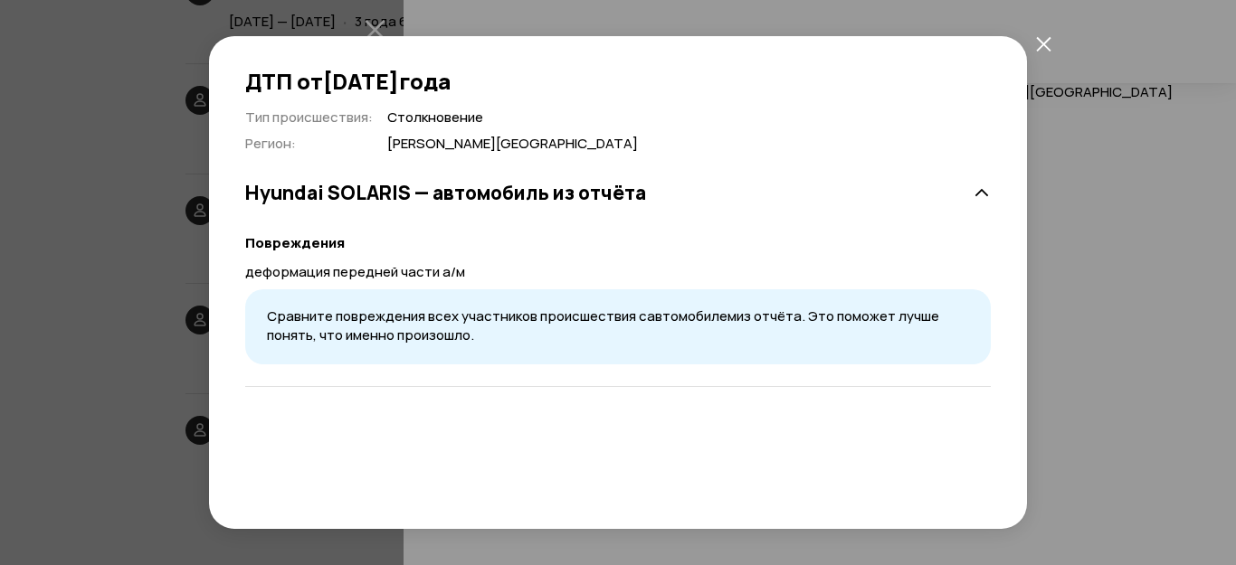
click at [482, 323] on span "Сравните повреждения всех участников происшествия с автомобилем из отчёта. Это …" at bounding box center [603, 326] width 672 height 38
click at [973, 190] on icon at bounding box center [982, 194] width 18 height 18
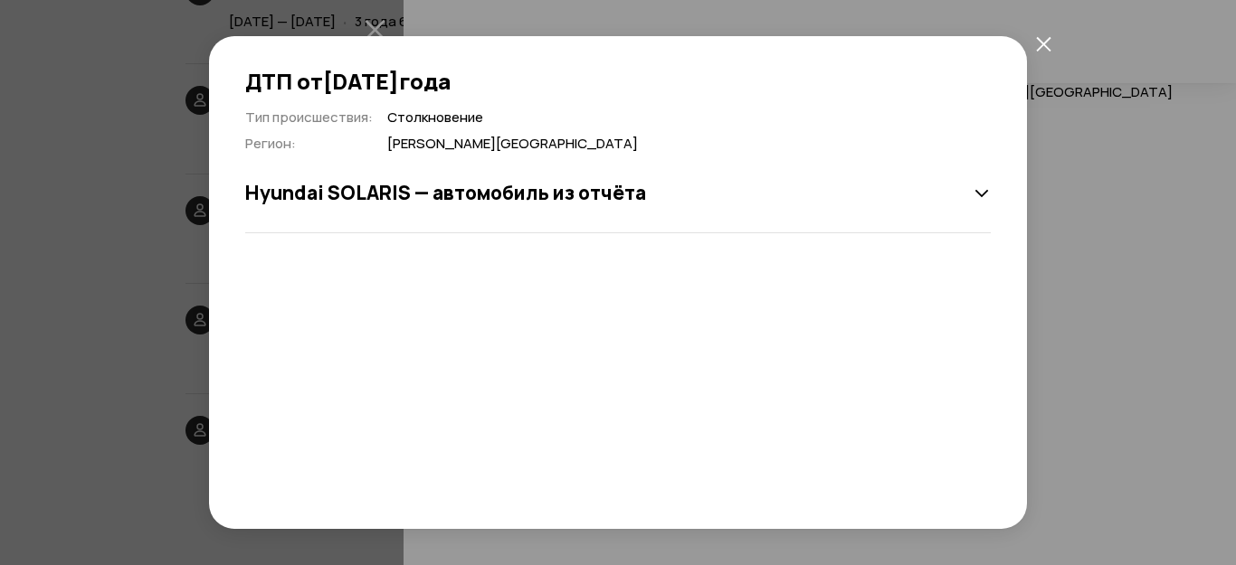
click at [973, 190] on icon at bounding box center [982, 194] width 18 height 18
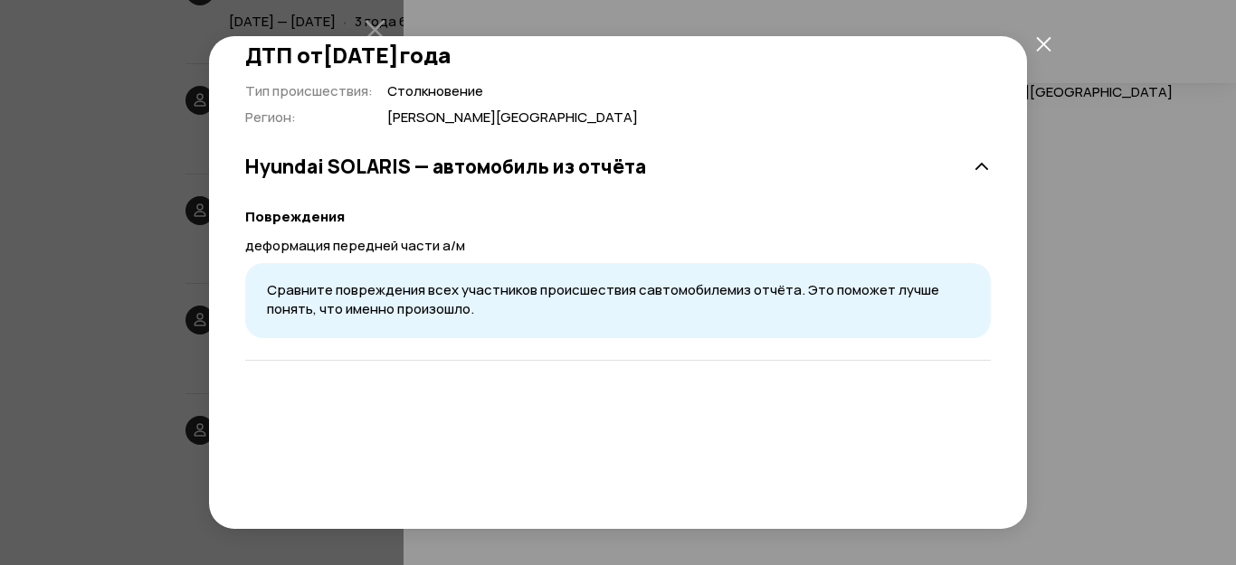
scroll to position [0, 0]
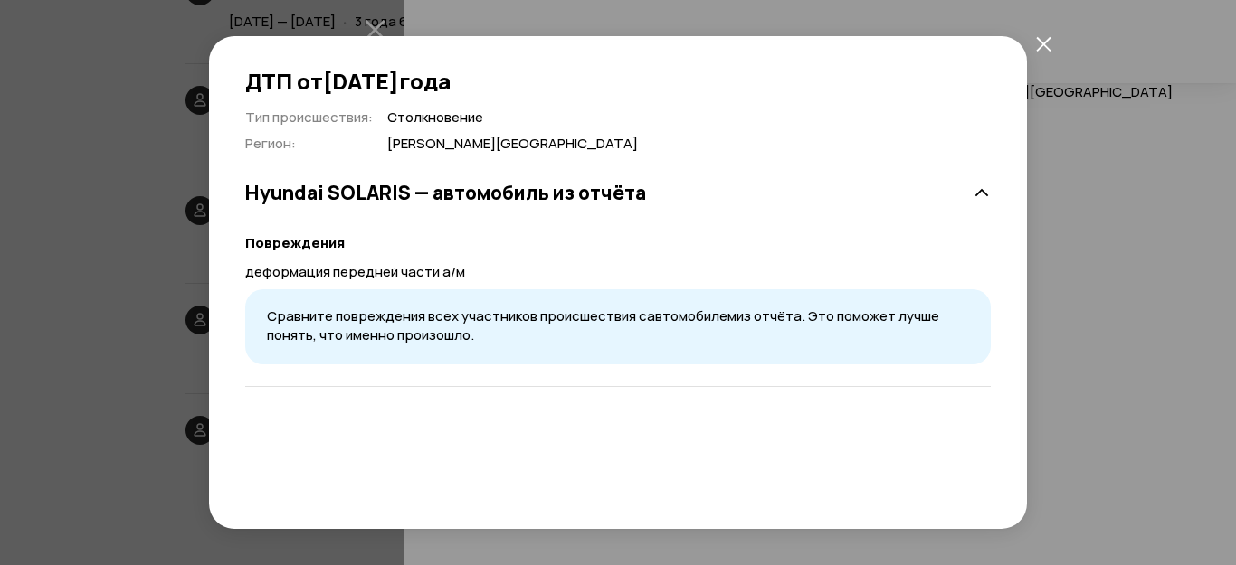
click at [1031, 40] on button "закрыть" at bounding box center [1043, 43] width 33 height 33
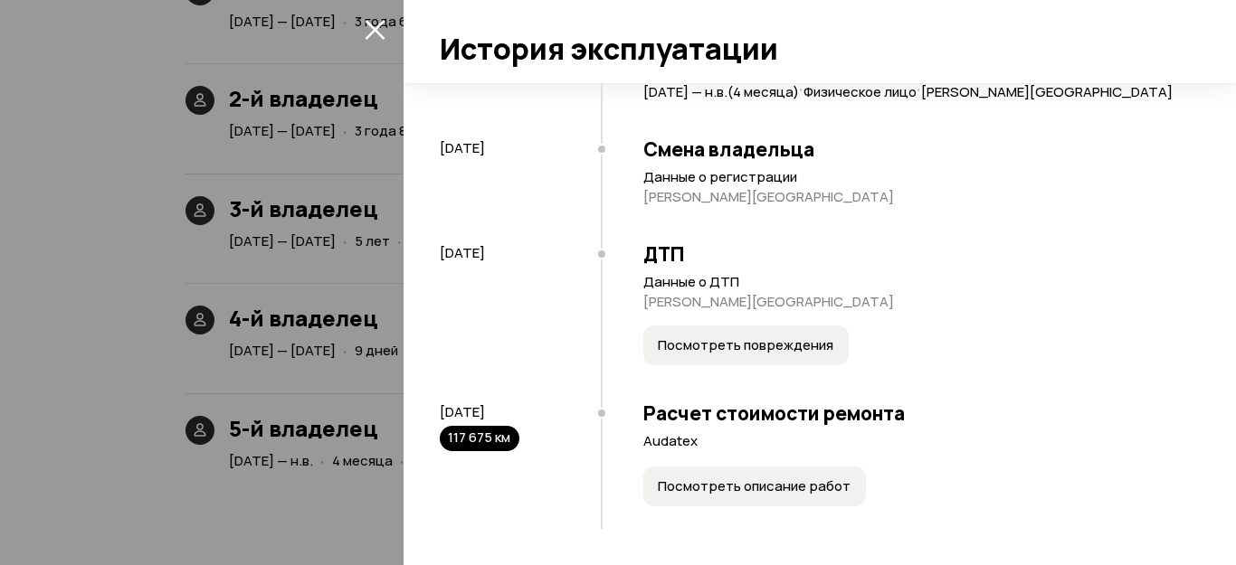
click at [658, 484] on span "Посмотреть описание работ" at bounding box center [754, 487] width 193 height 18
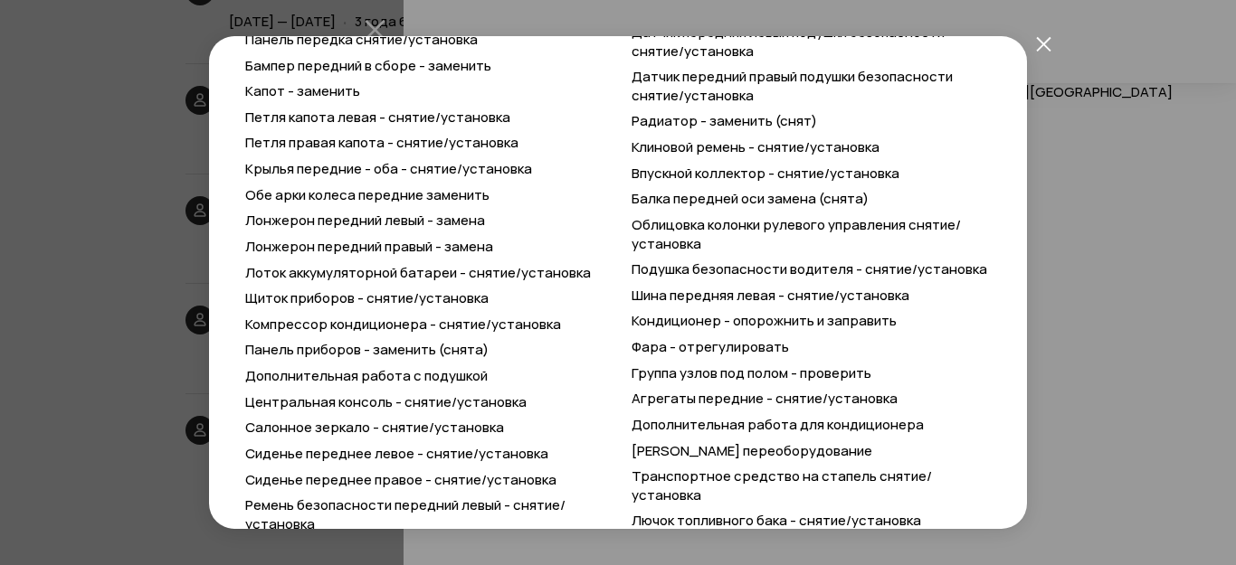
scroll to position [1758, 0]
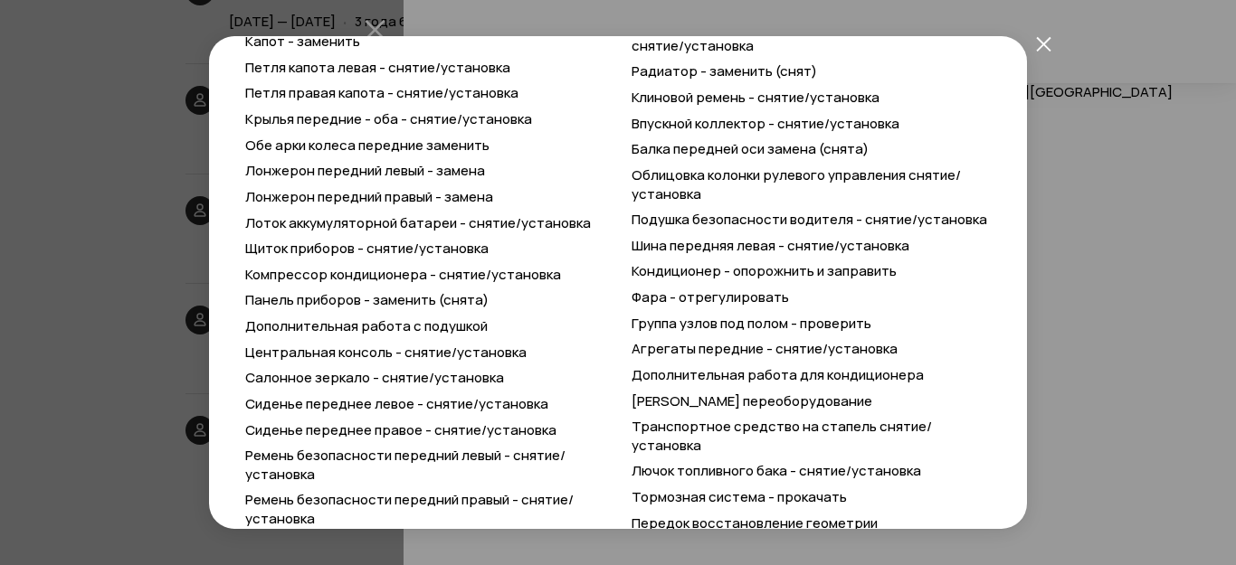
click at [1040, 41] on icon "закрыть" at bounding box center [1043, 43] width 14 height 14
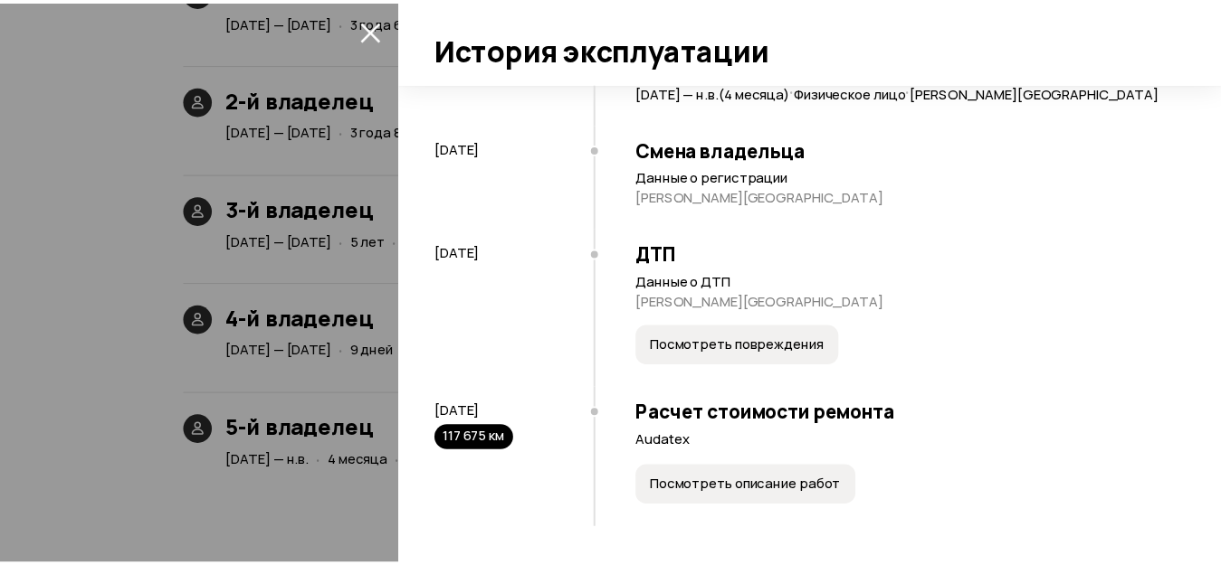
scroll to position [5951, 0]
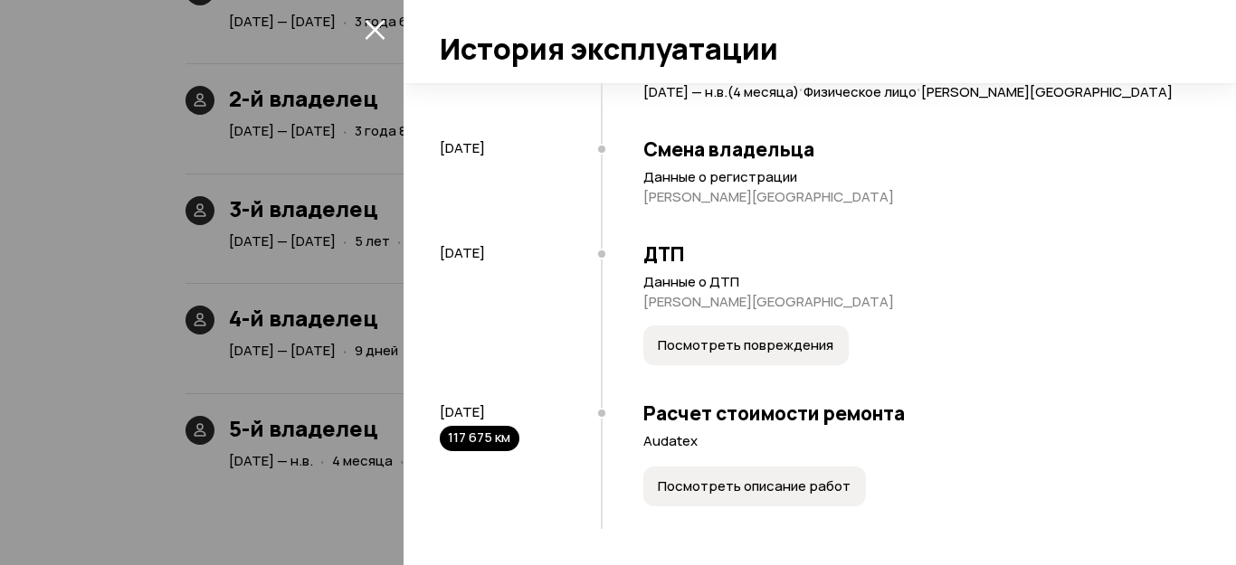
click at [375, 29] on icon "закрыть" at bounding box center [375, 30] width 20 height 20
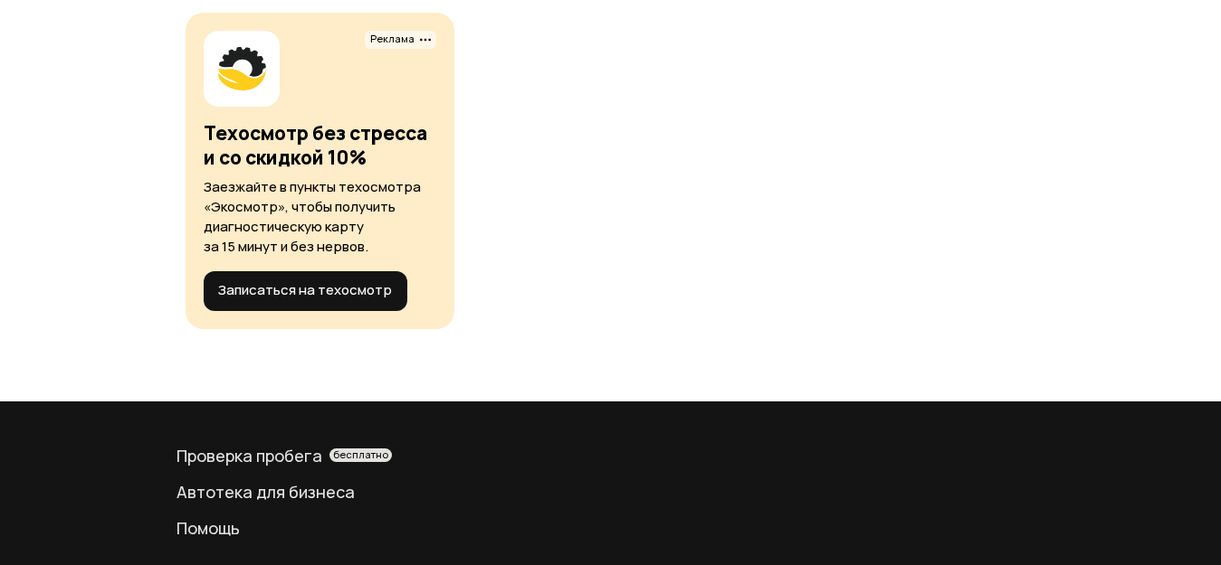
scroll to position [8414, 0]
